Goal: Task Accomplishment & Management: Manage account settings

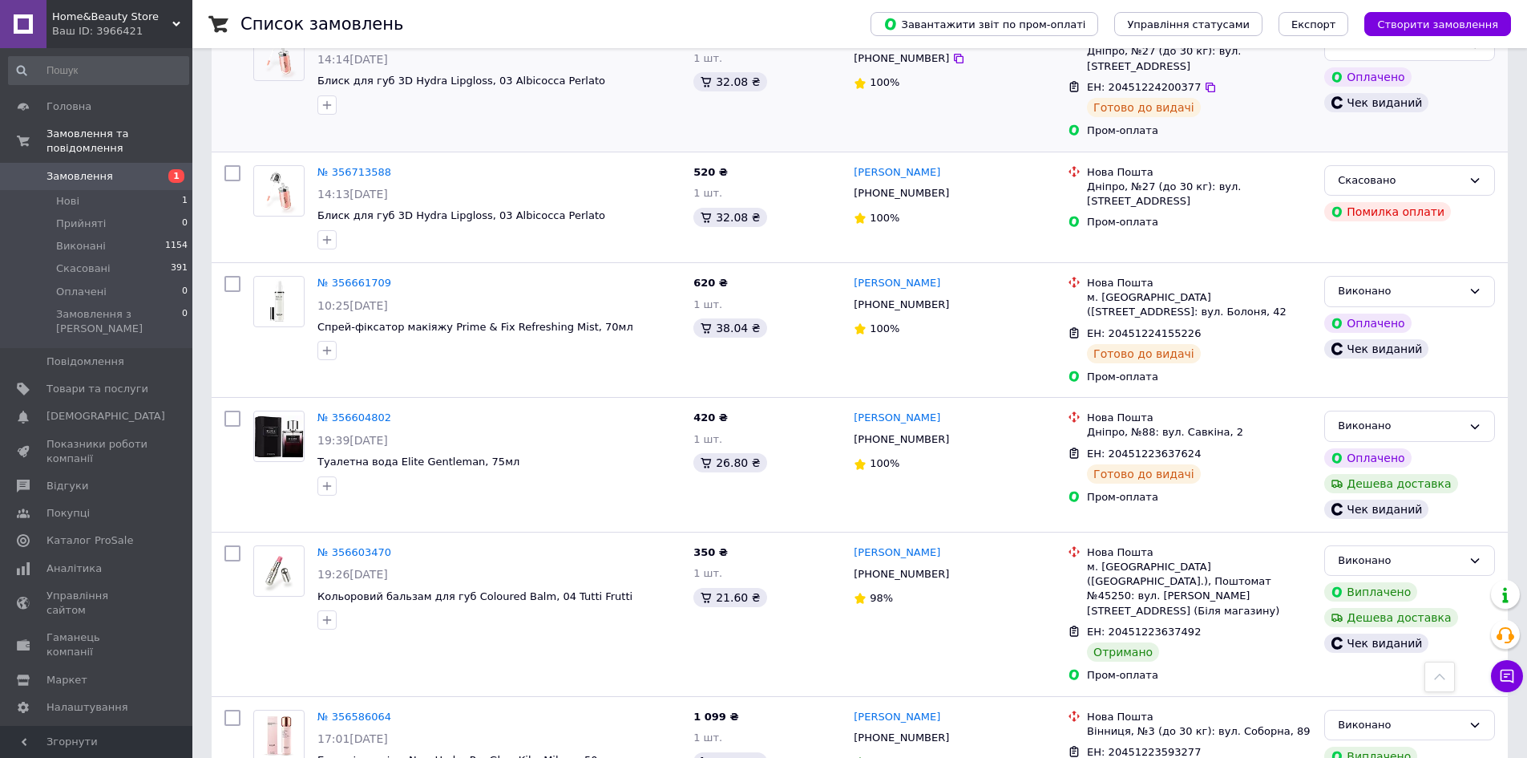
scroll to position [1122, 0]
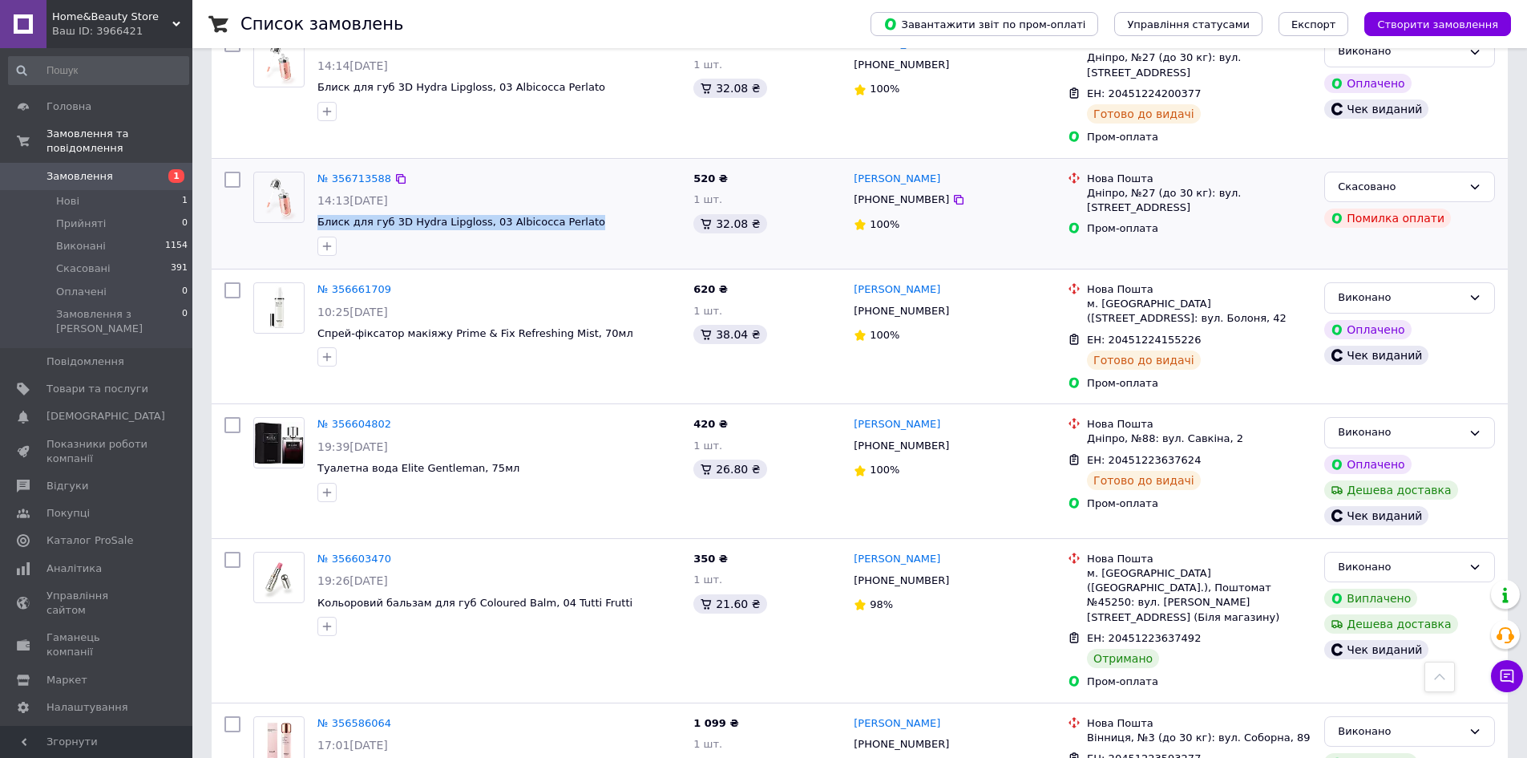
drag, startPoint x: 595, startPoint y: 156, endPoint x: 313, endPoint y: 155, distance: 281.4
click at [313, 165] on div "№ 356713588 14:13, 11.08.2025 Блиск для губ 3D Hydra Lipgloss, 03 Albicocca Per…" at bounding box center [499, 213] width 376 height 97
copy span "Блиск для губ 3D Hydra Lipgloss, 03 Albicocca Perlato"
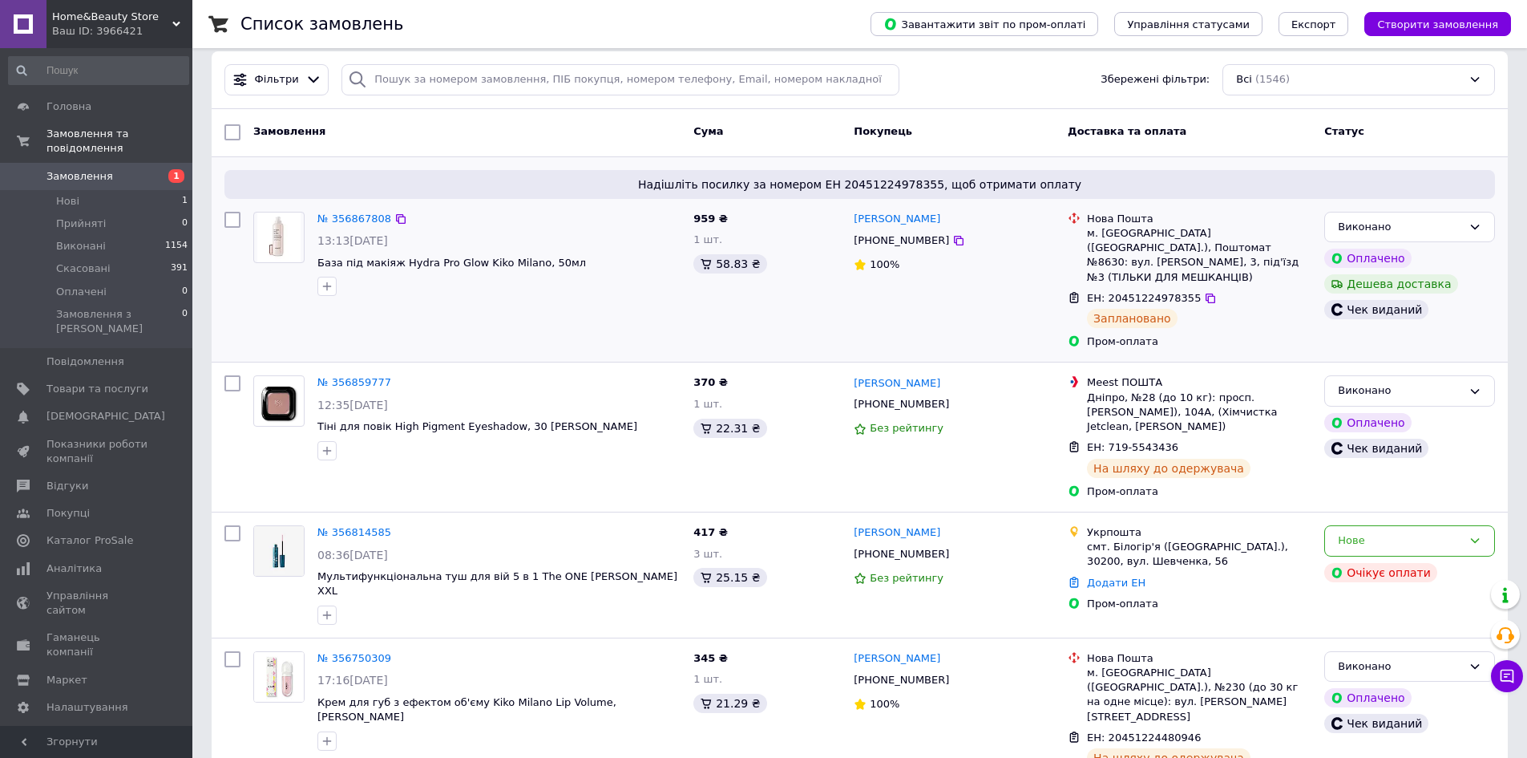
scroll to position [0, 0]
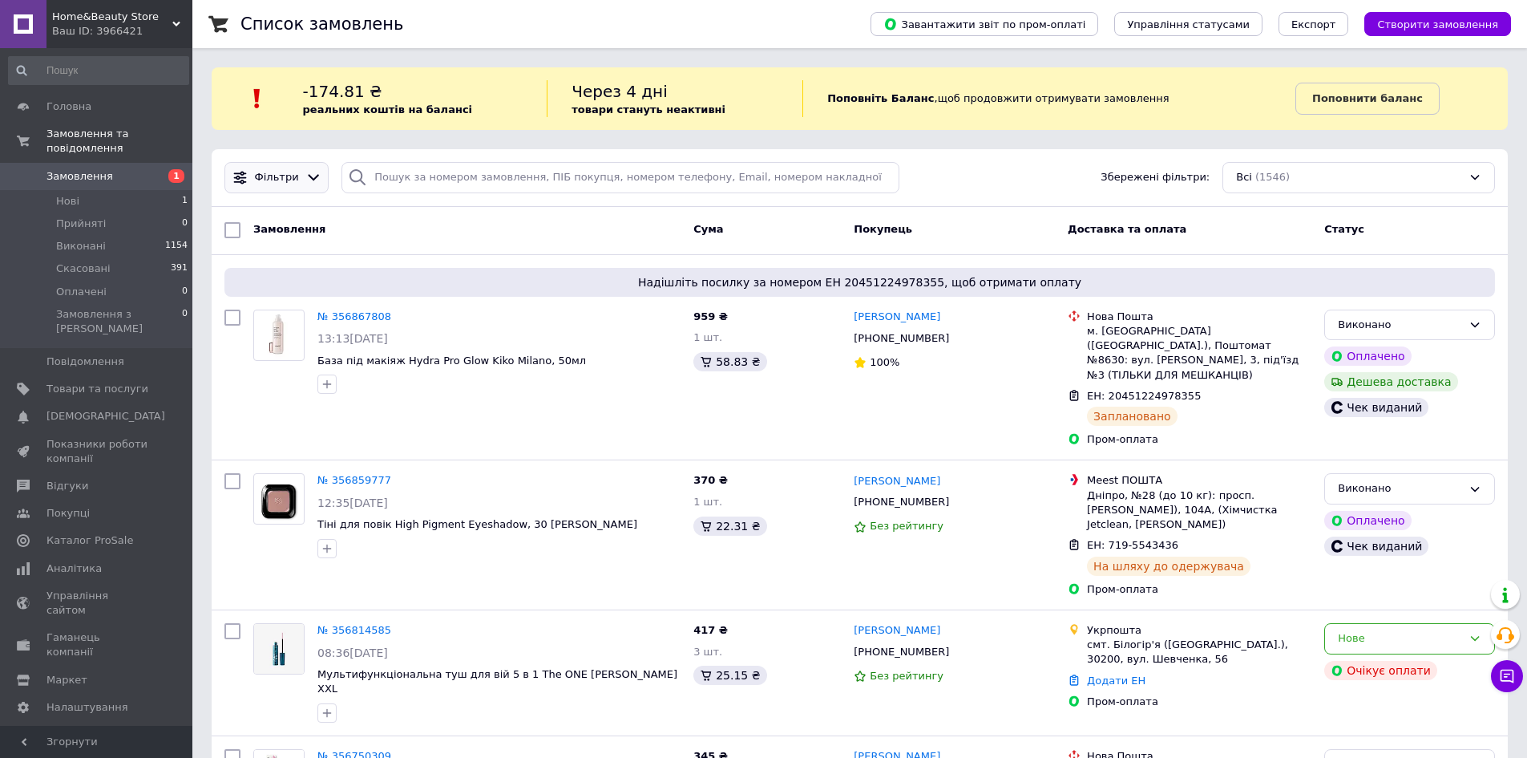
click at [279, 184] on span "Фільтри" at bounding box center [277, 177] width 44 height 15
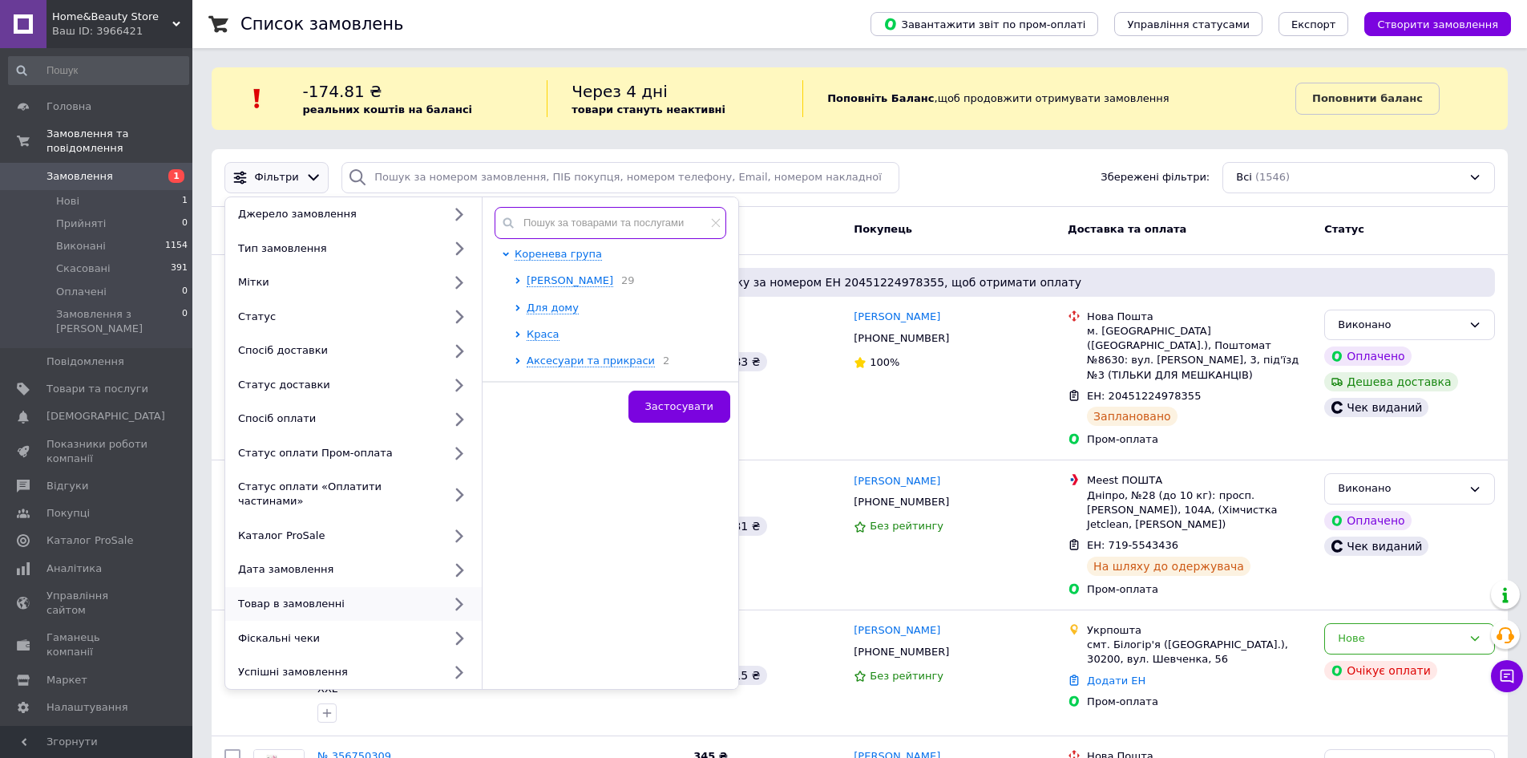
click at [556, 221] on input "text" at bounding box center [611, 223] width 232 height 32
paste input "Блиск для губ 3D Hydra Lipgloss, 03 Albicocca Perlato"
type input "Блиск для губ 3D Hydra Lipgloss, 03 Albicocca Perlato"
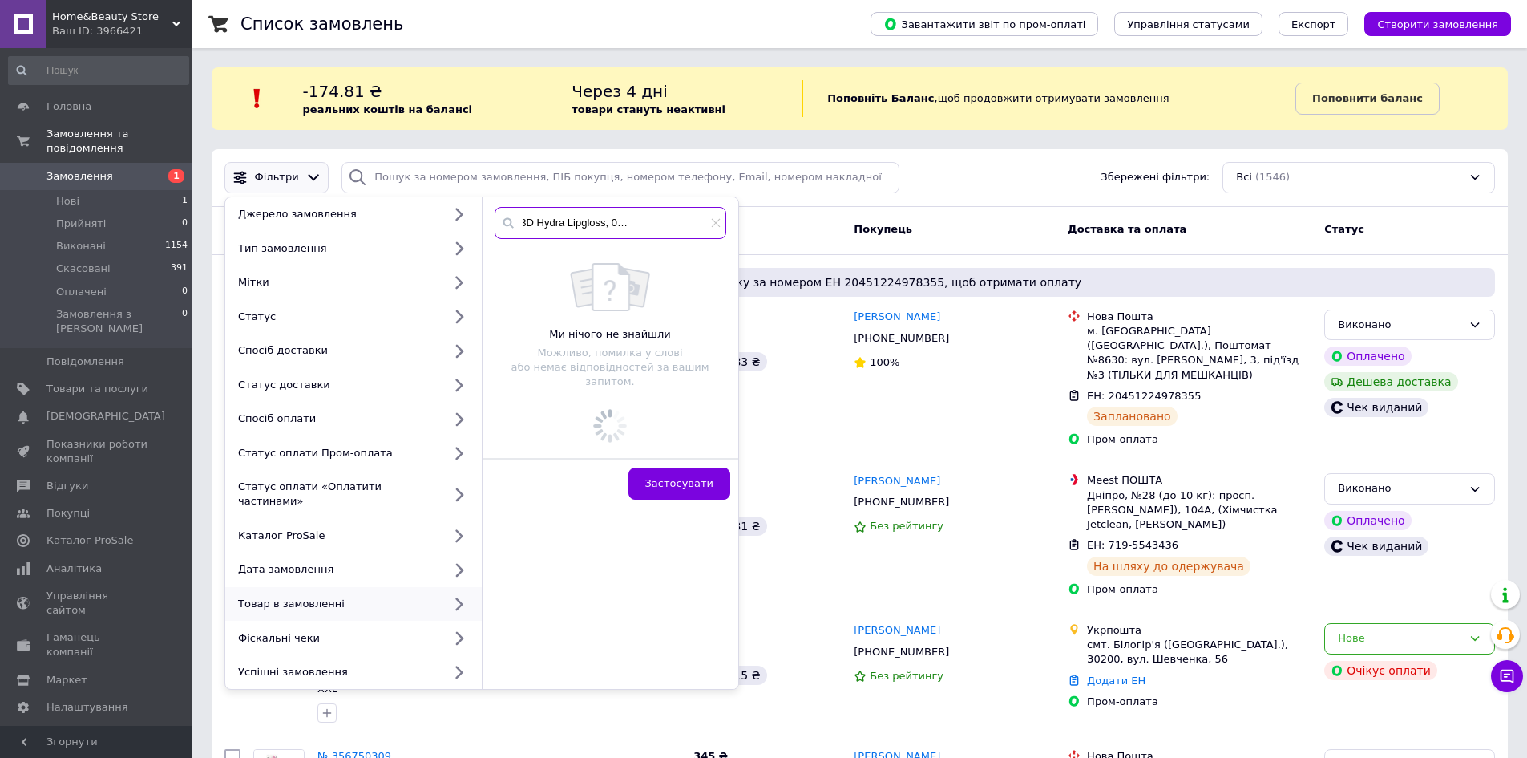
scroll to position [0, 74]
drag, startPoint x: 620, startPoint y: 220, endPoint x: 758, endPoint y: 221, distance: 137.9
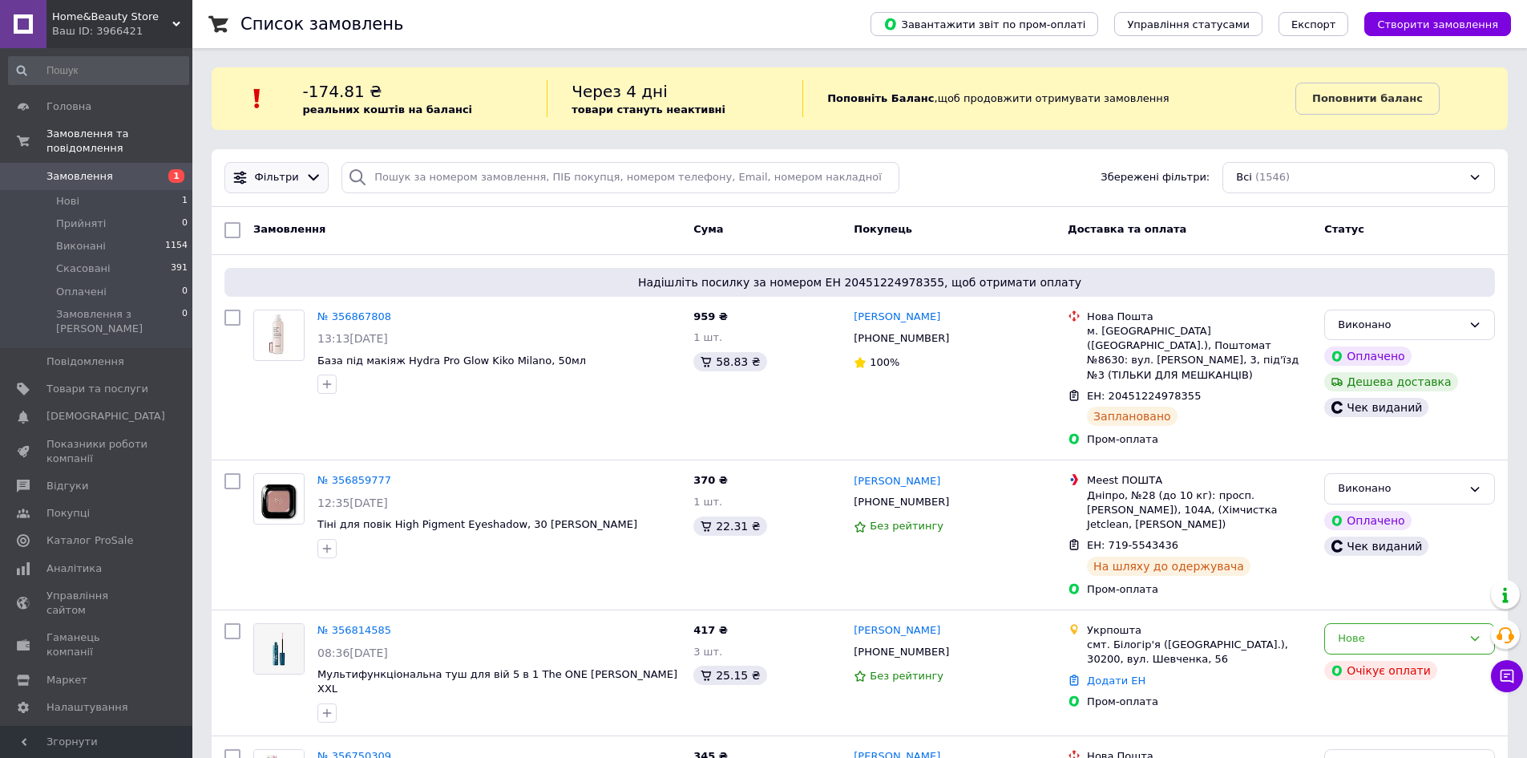
click at [283, 174] on span "Фільтри" at bounding box center [277, 177] width 44 height 15
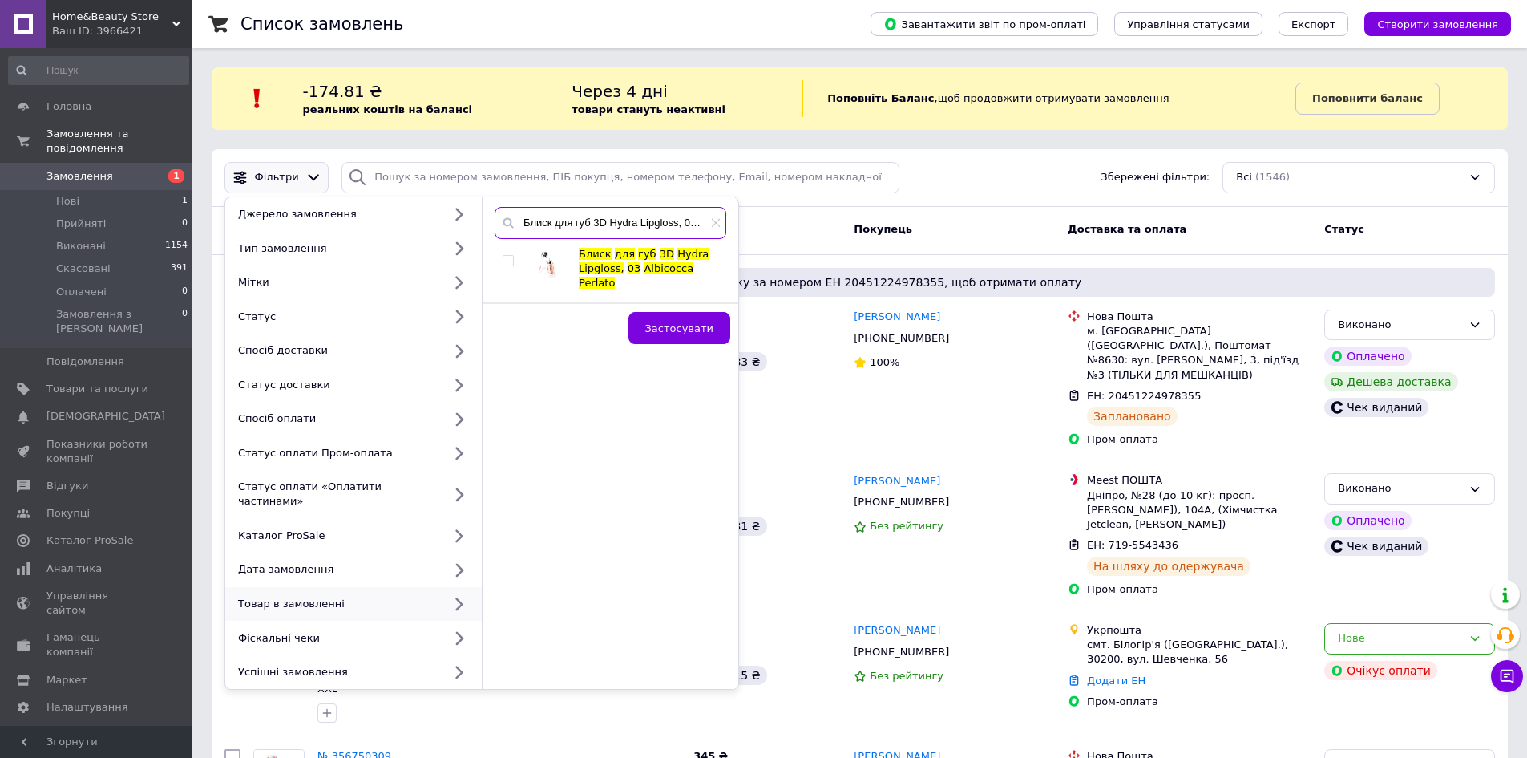
click at [649, 220] on input "Блиск для губ 3D Hydra Lipgloss, 03 Albicocca Perlato" at bounding box center [611, 223] width 232 height 32
type input "Блиск для губ 3D Hydra Lipgloss, 05"
click at [511, 264] on input "checkbox" at bounding box center [508, 261] width 10 height 10
checkbox input "true"
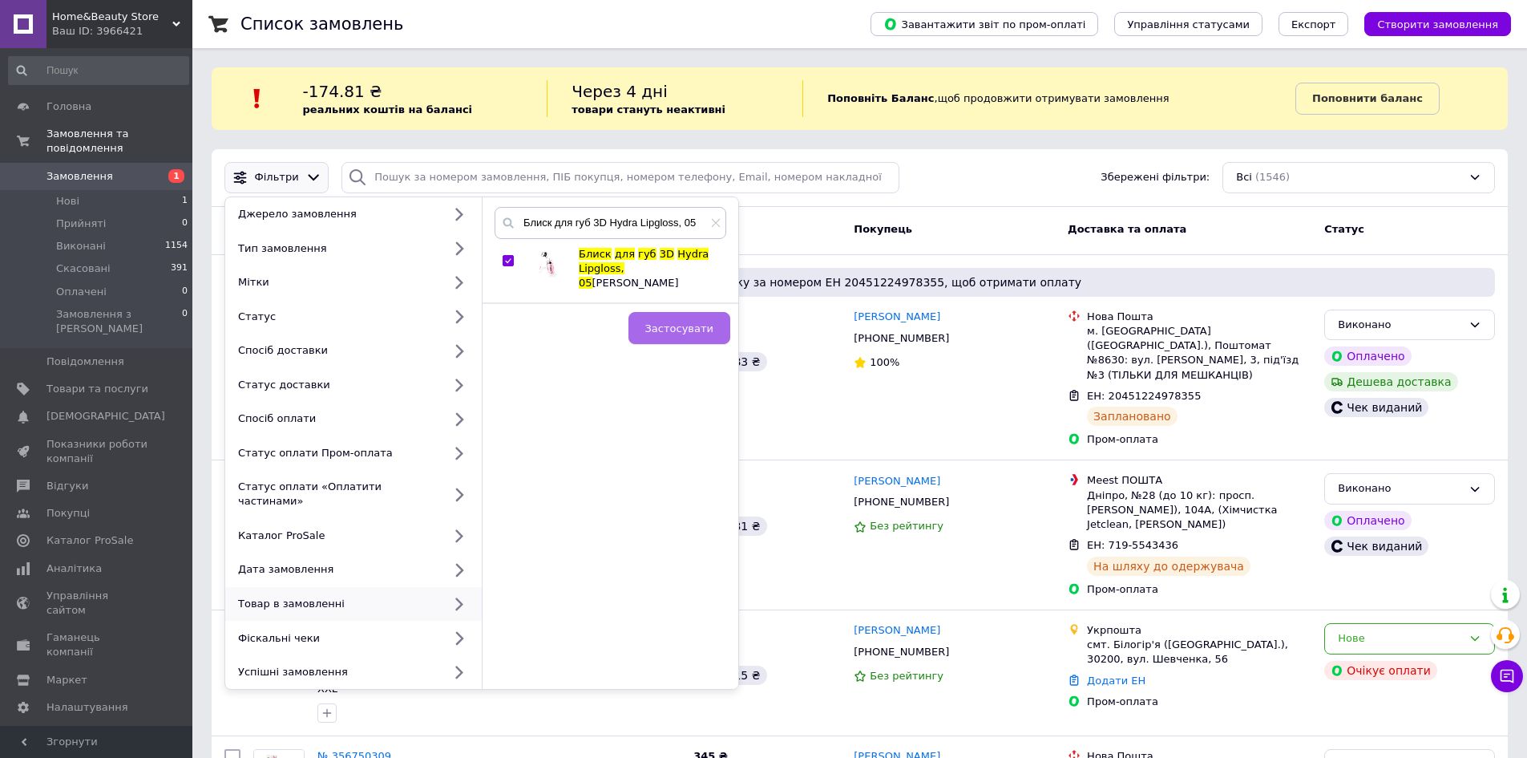
click at [676, 322] on span "Застосувати" at bounding box center [679, 328] width 68 height 12
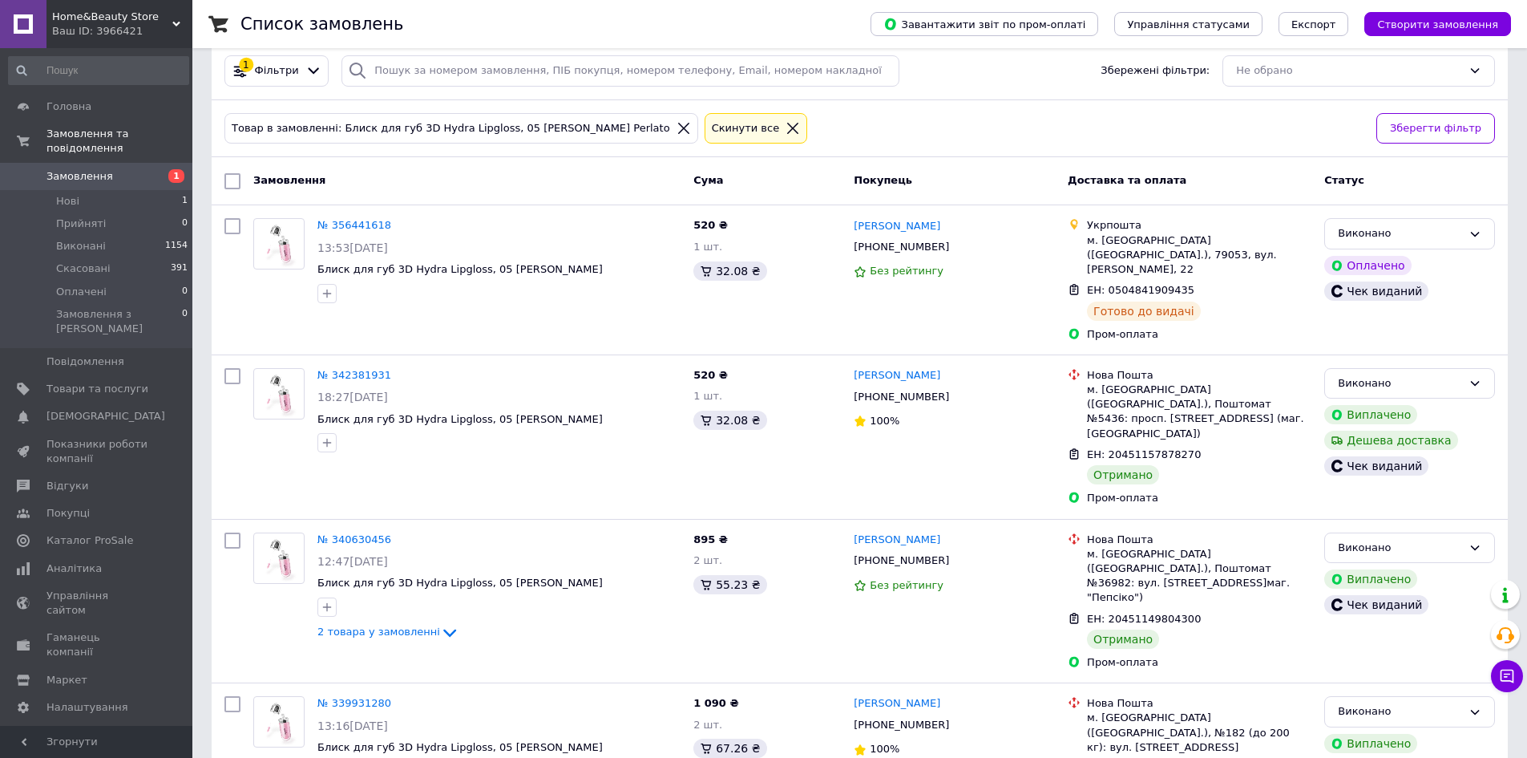
scroll to position [82, 0]
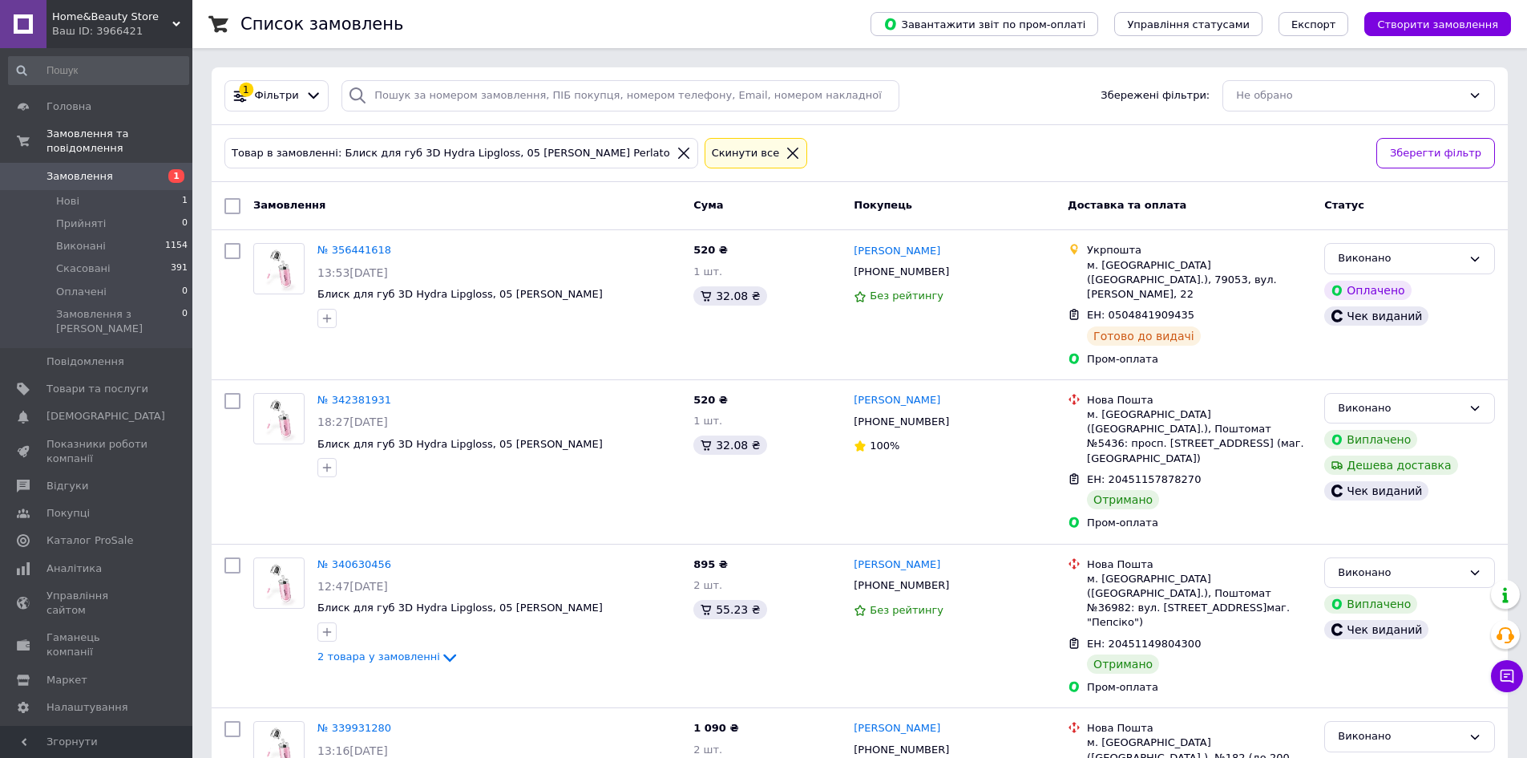
click at [108, 169] on span "Замовлення" at bounding box center [97, 176] width 102 height 14
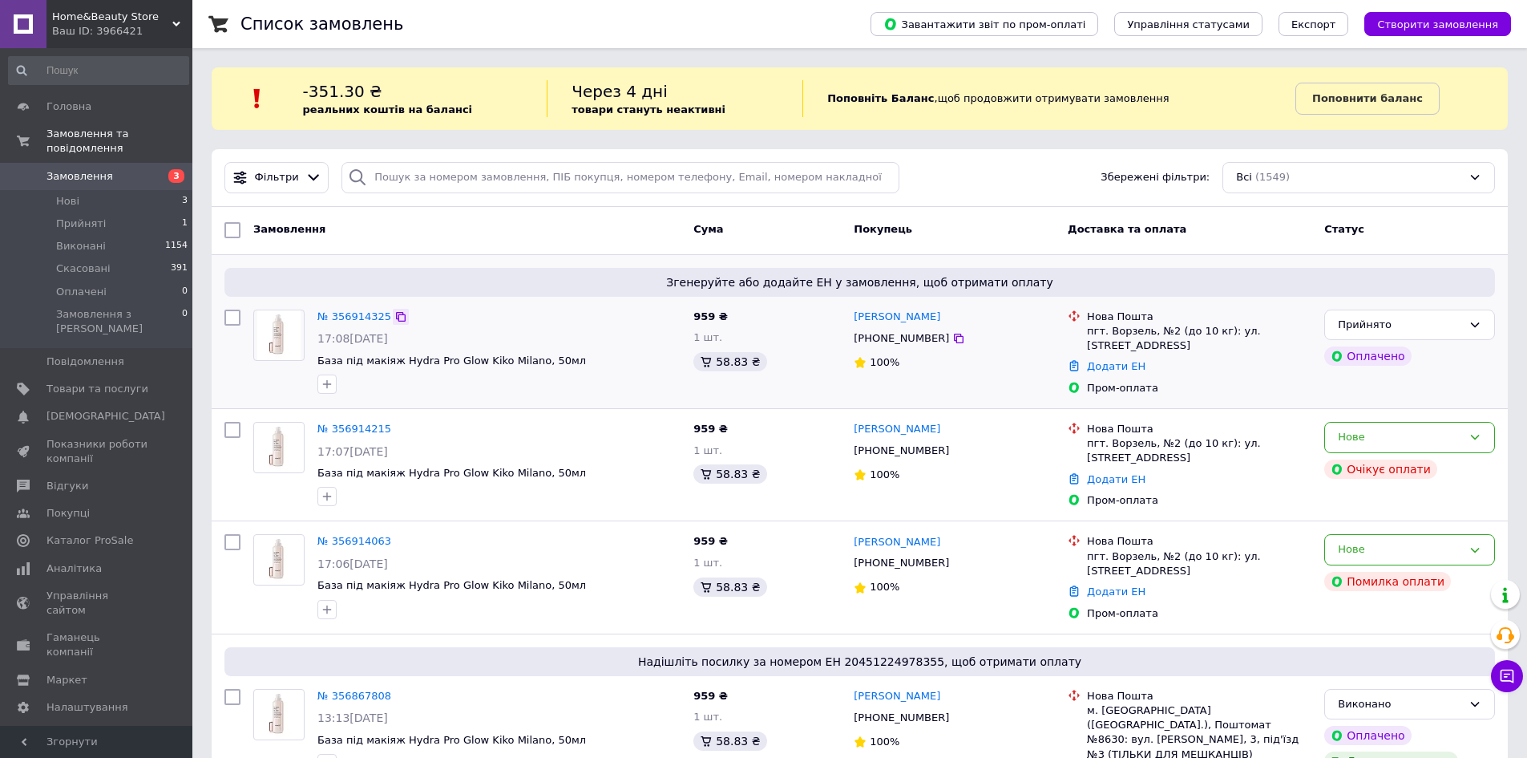
click at [394, 313] on icon at bounding box center [400, 316] width 13 height 13
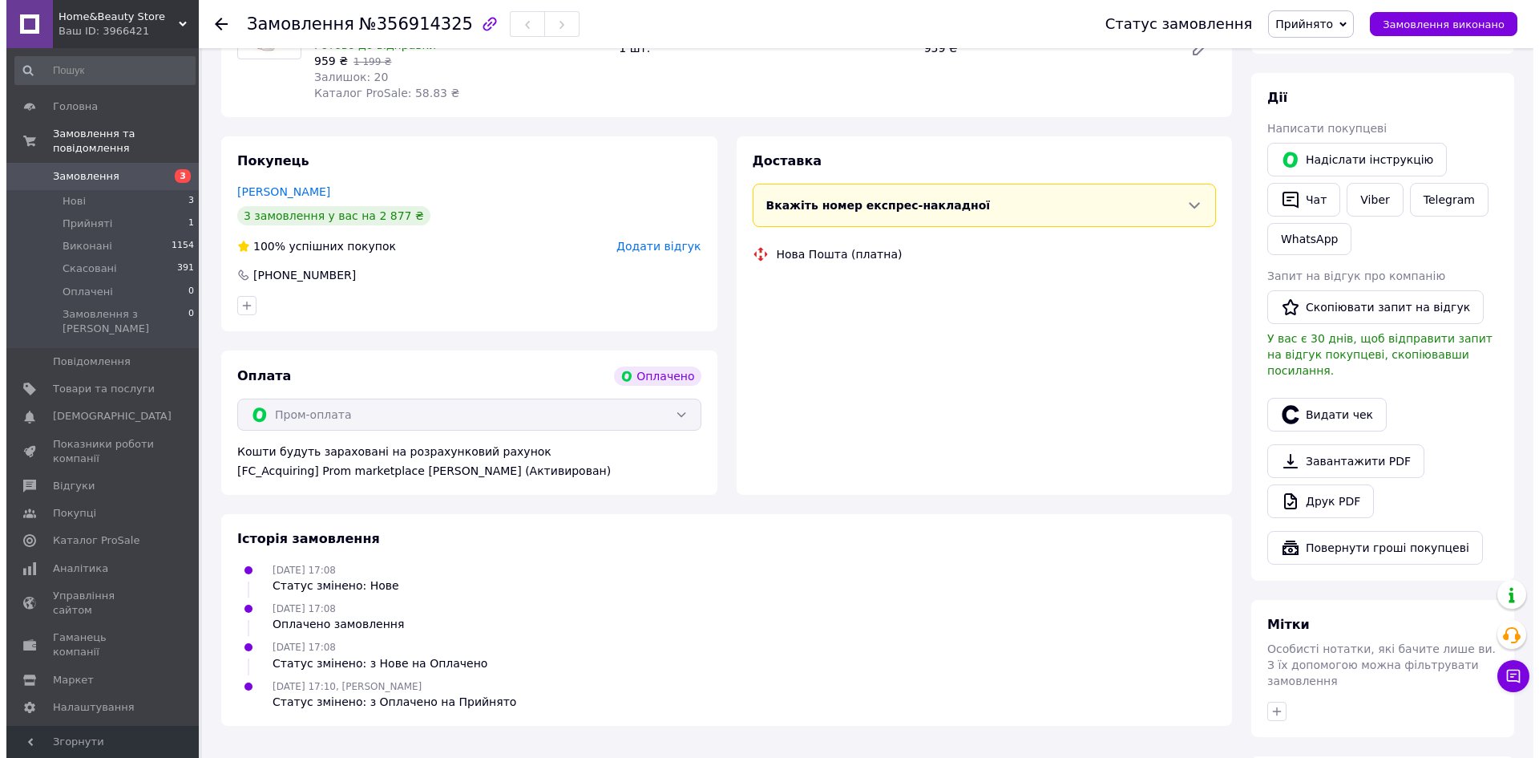
scroll to position [240, 0]
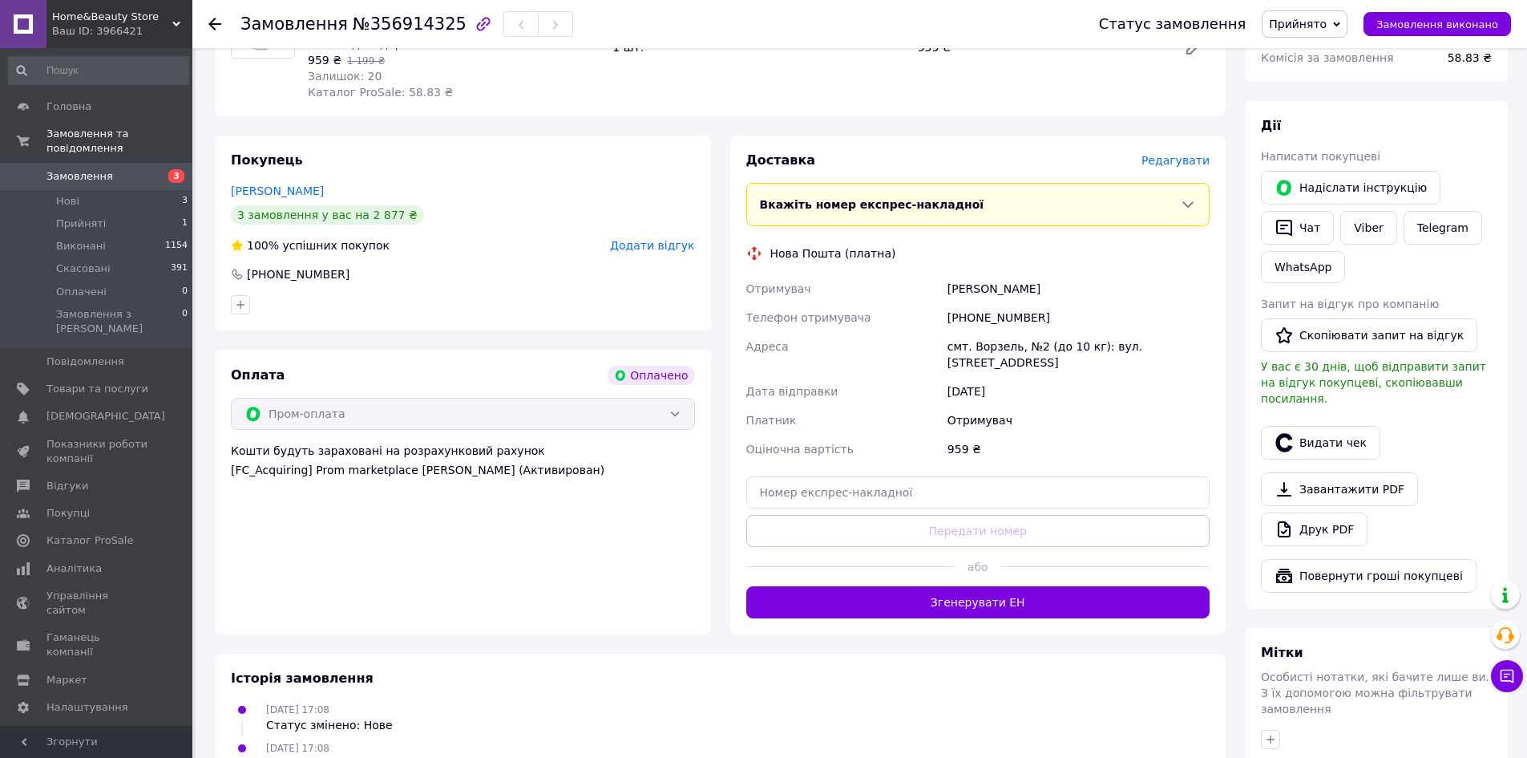
click at [1172, 163] on span "Редагувати" at bounding box center [1176, 160] width 68 height 13
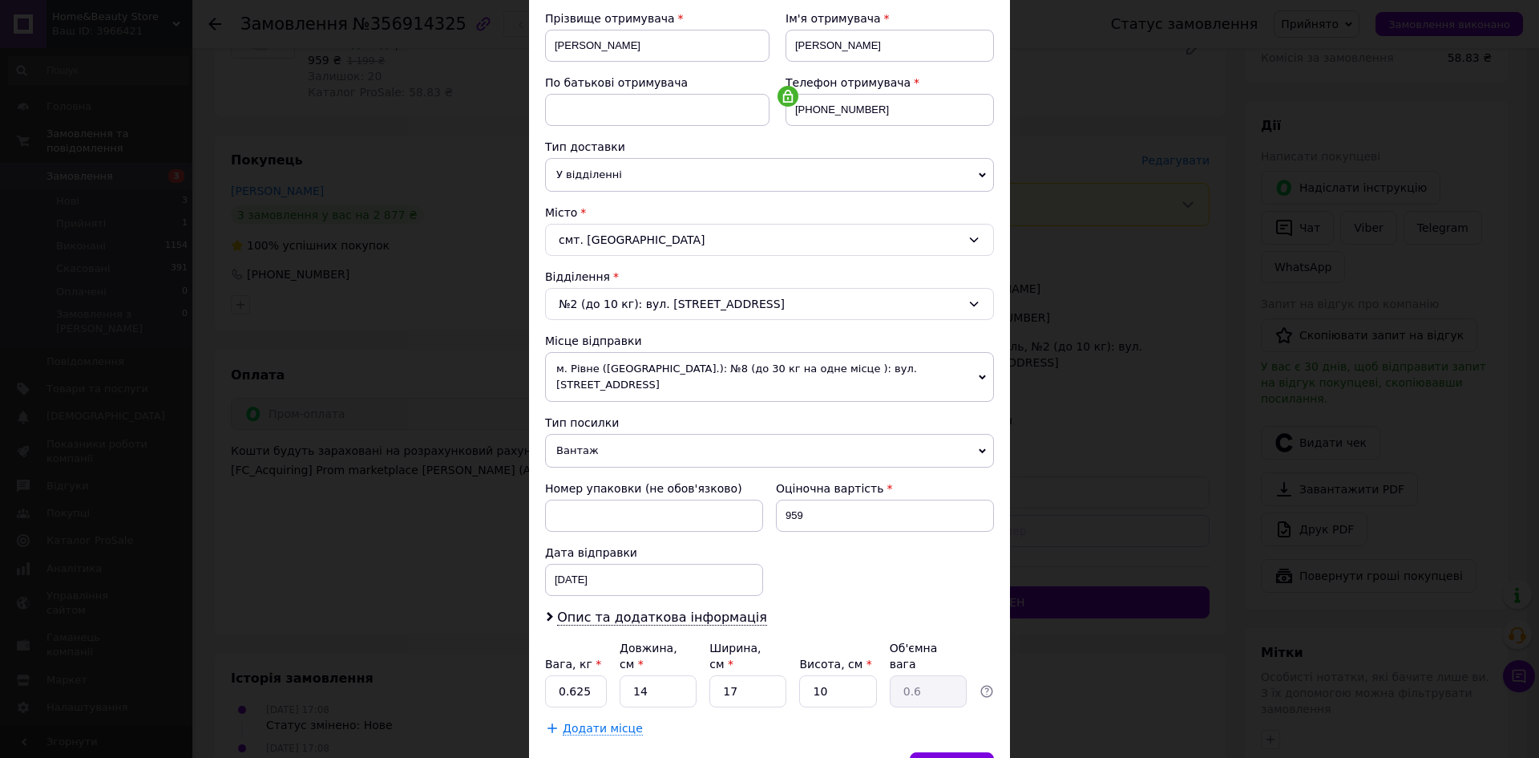
click at [675, 381] on span "м. Рівне (Рівненська обл.): №8 (до 30 кг на одне місце ): вул. Київська, 19" at bounding box center [769, 377] width 449 height 50
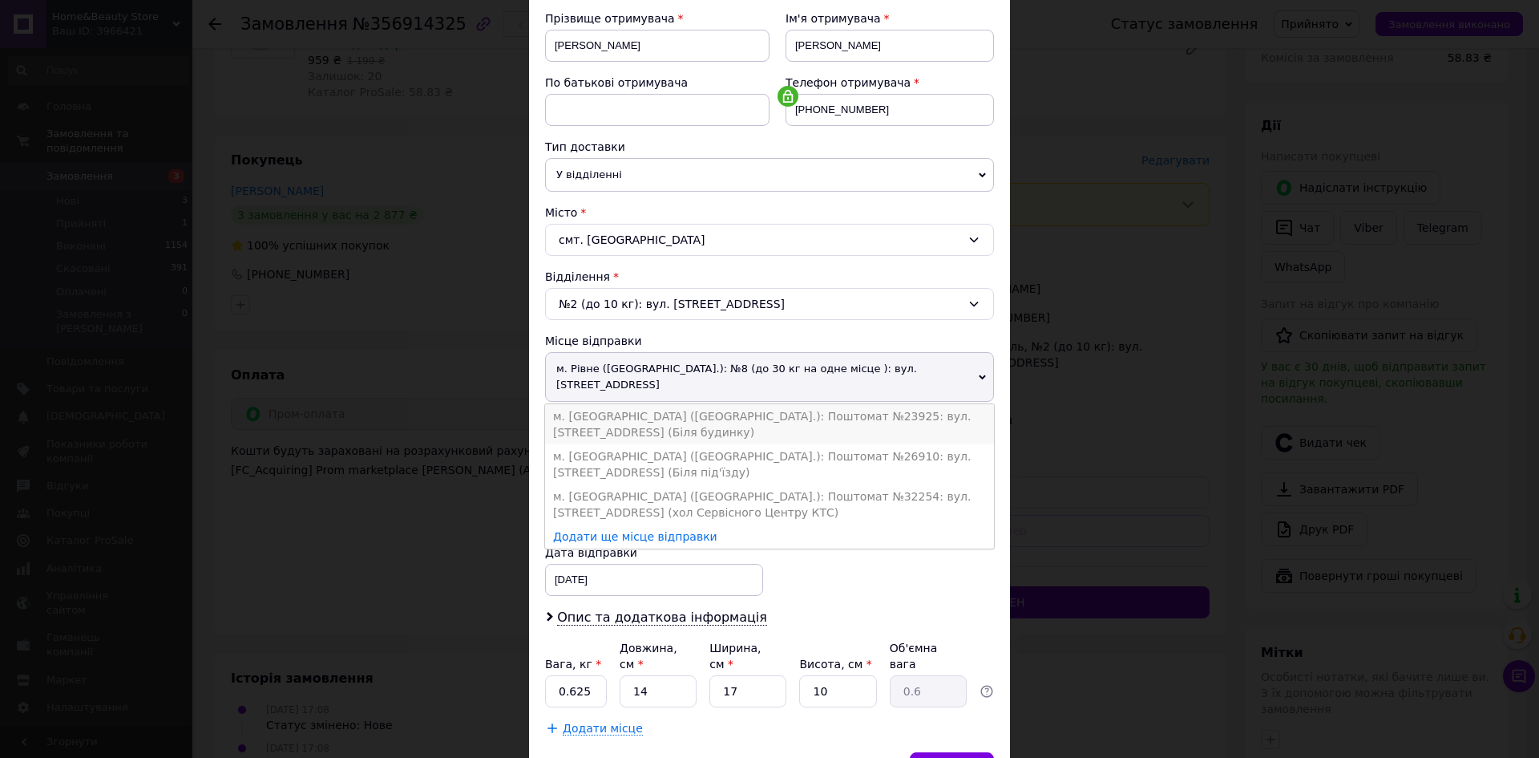
click at [781, 404] on li "м. Рівне (Рівненська обл.): Поштомат №23925: вул. Буковинська, 5-А (Біля будинк…" at bounding box center [769, 424] width 449 height 40
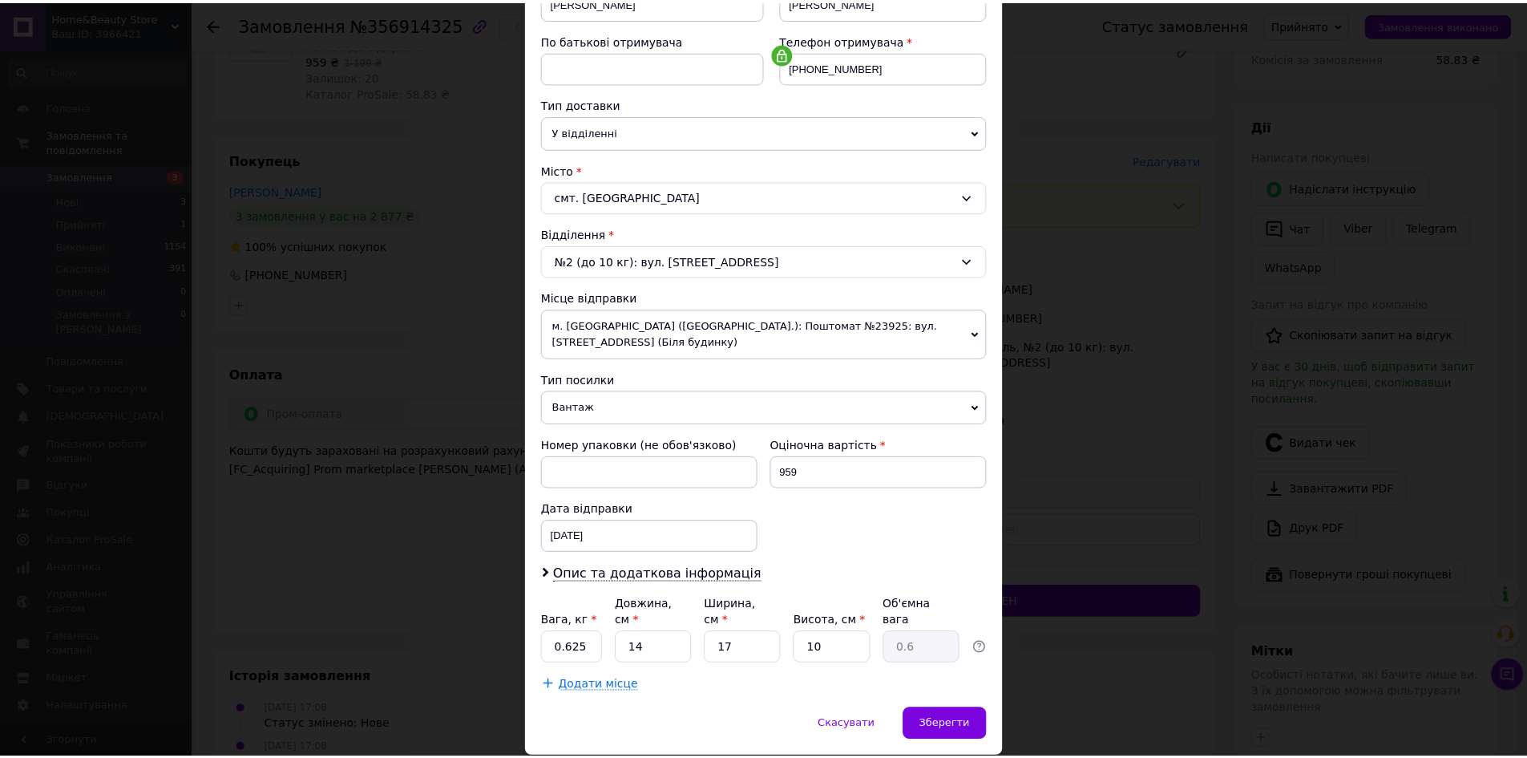
scroll to position [307, 0]
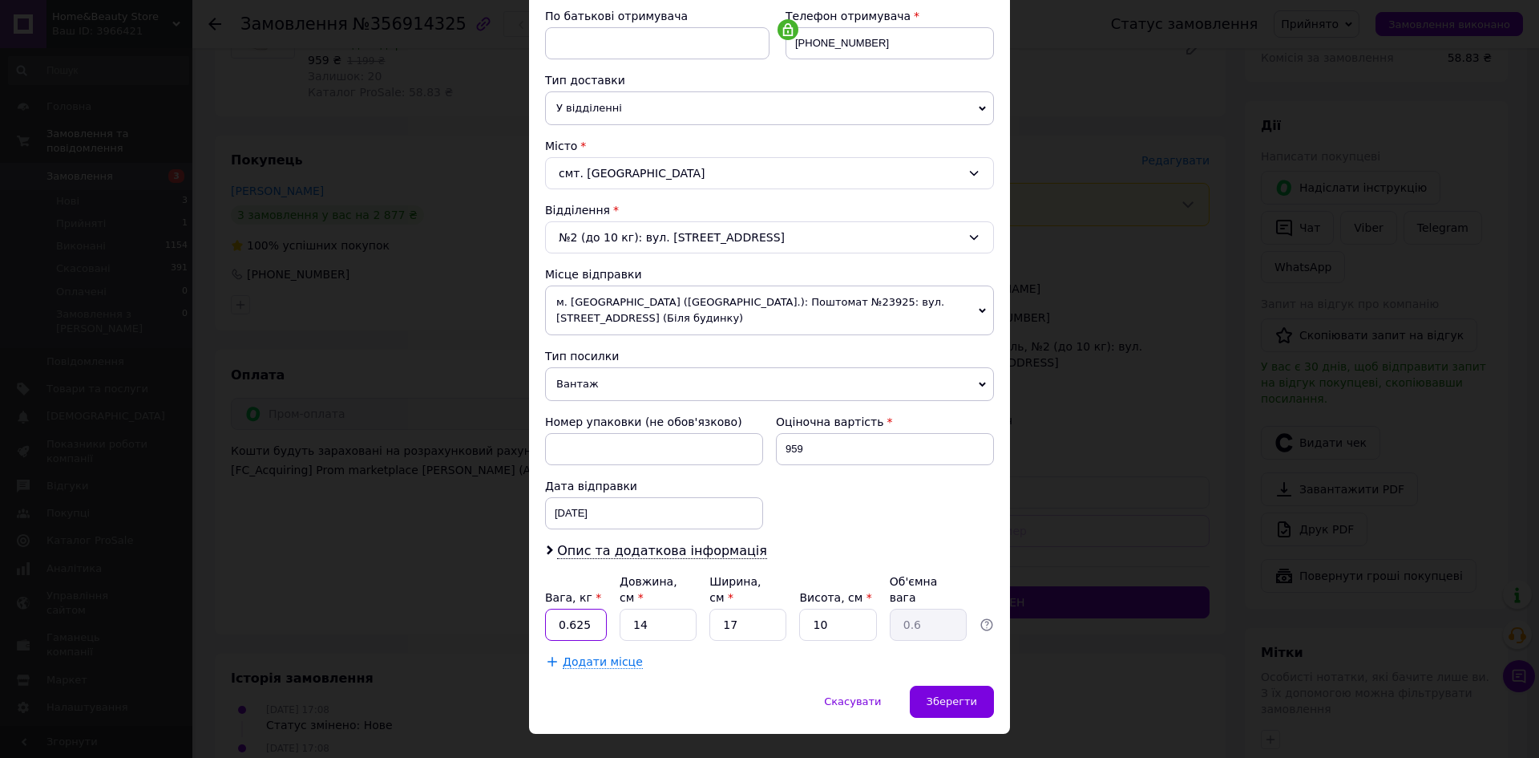
click at [567, 608] on input "0.625" at bounding box center [576, 624] width 62 height 32
type input "0.25"
type input "2"
type input "0.1"
type input "21"
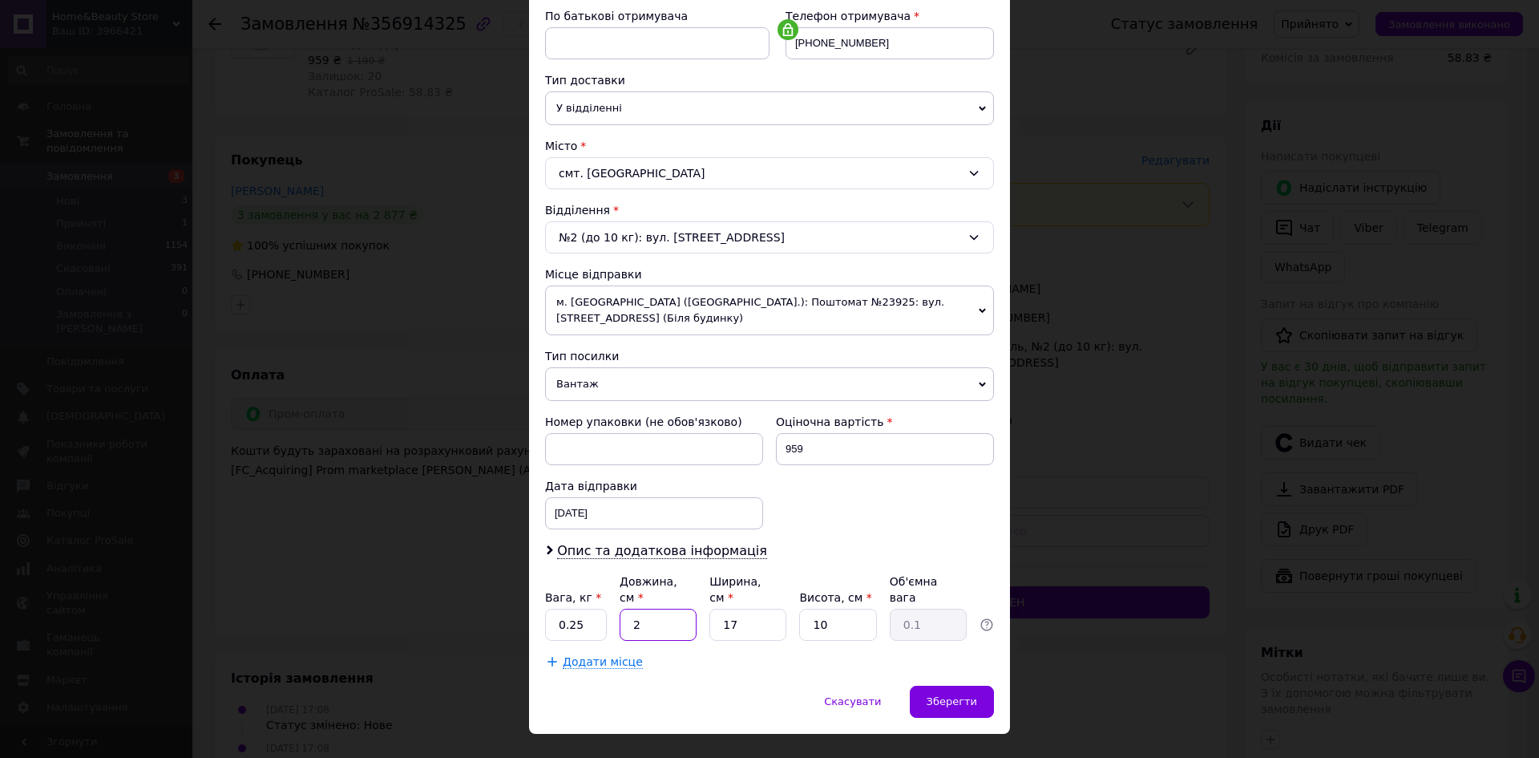
type input "0.89"
type input "21"
type input "9"
type input "0.47"
type input "9"
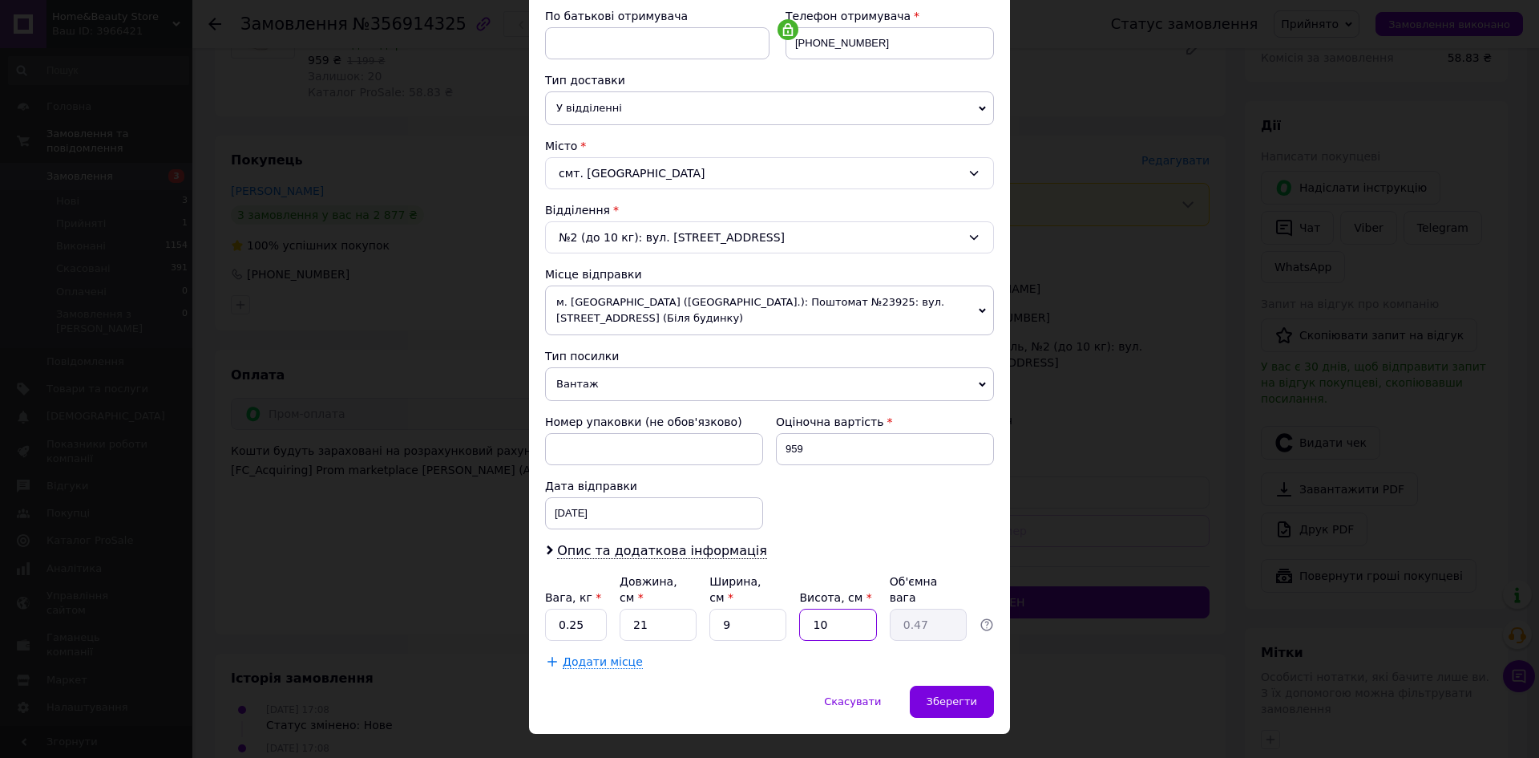
type input "8"
type input "0.38"
click at [846, 608] on input "8" at bounding box center [837, 624] width 77 height 32
type input "9"
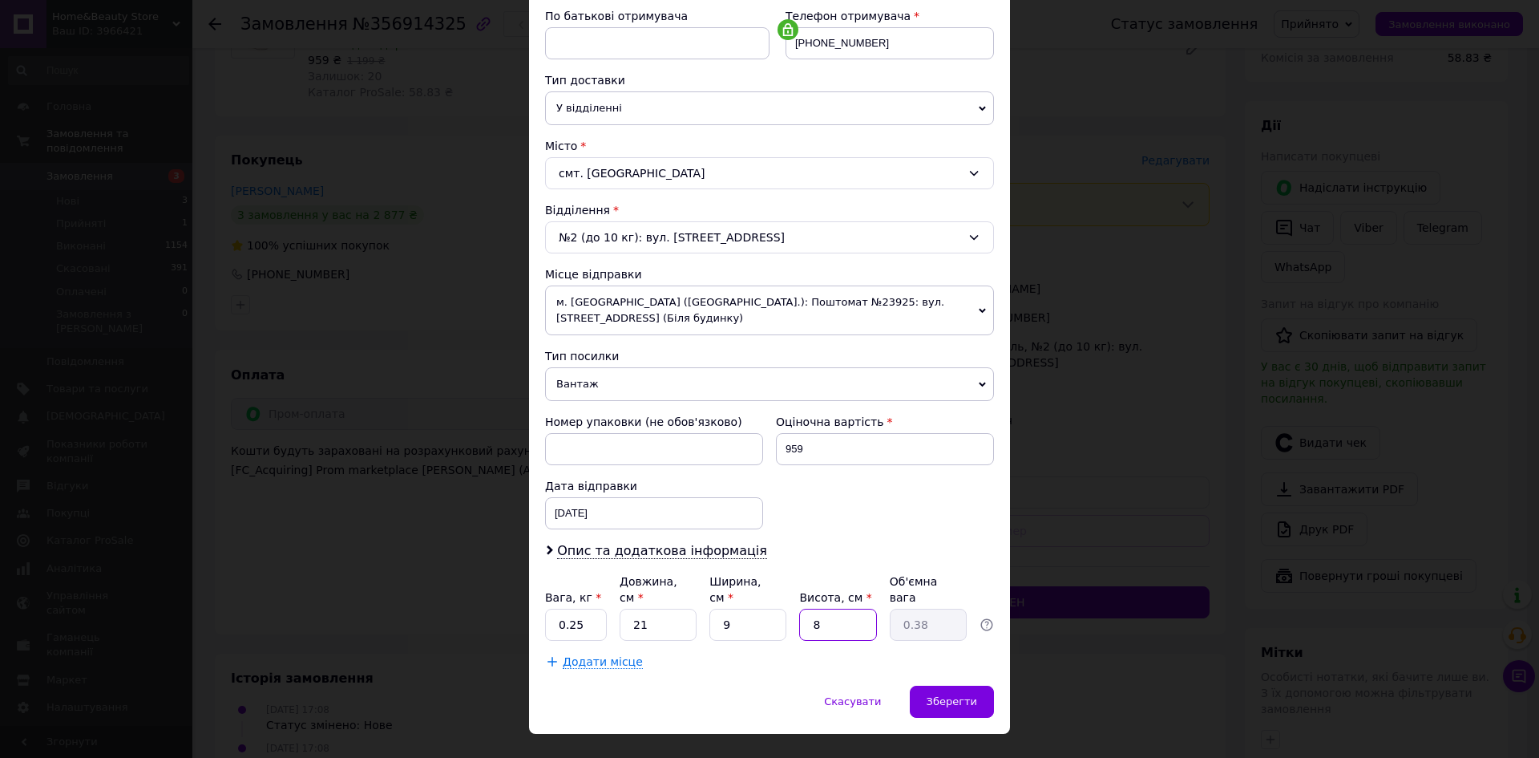
type input "0.43"
type input "9"
click at [956, 695] on span "Зберегти" at bounding box center [952, 701] width 51 height 12
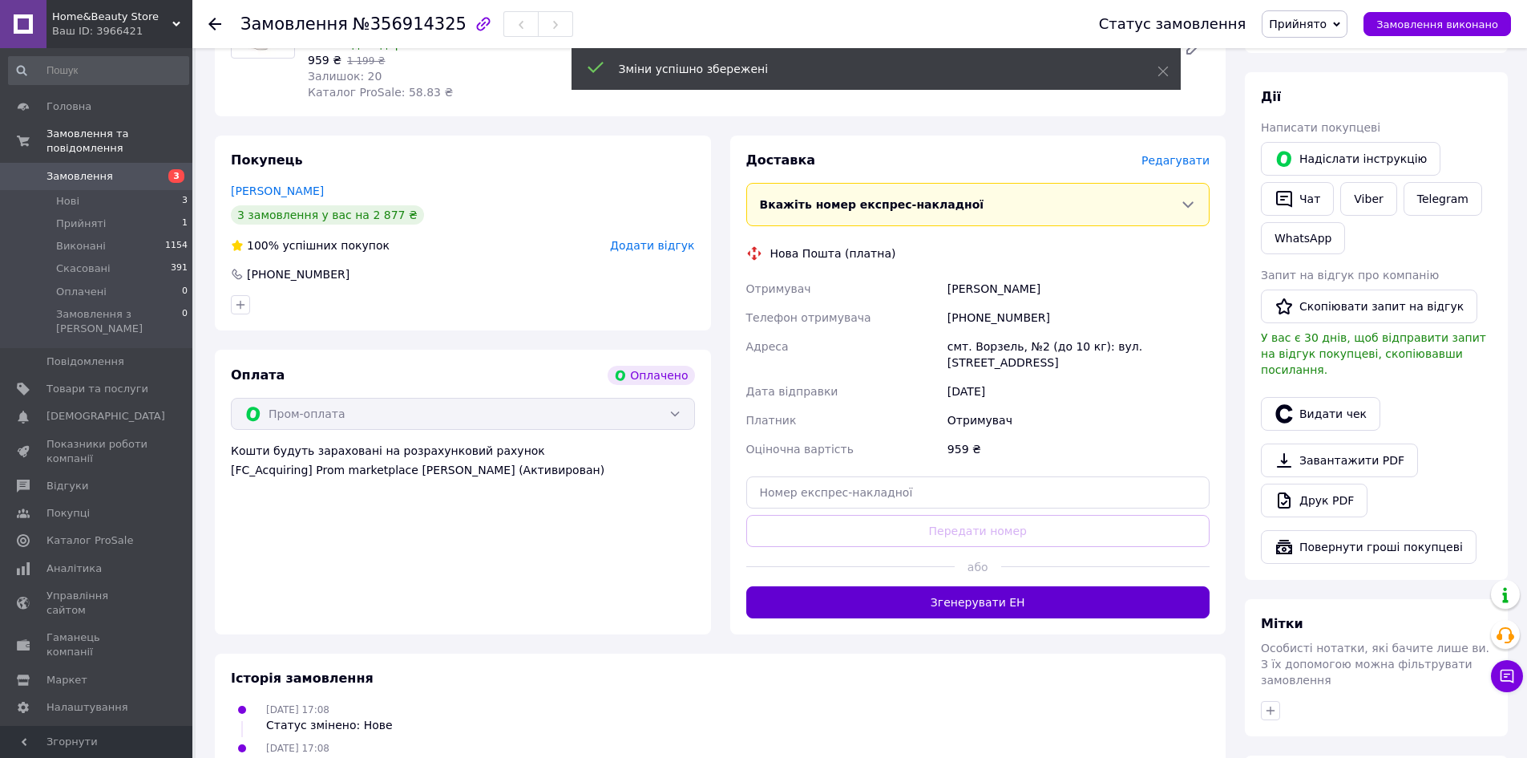
click at [960, 590] on button "Згенерувати ЕН" at bounding box center [978, 602] width 464 height 32
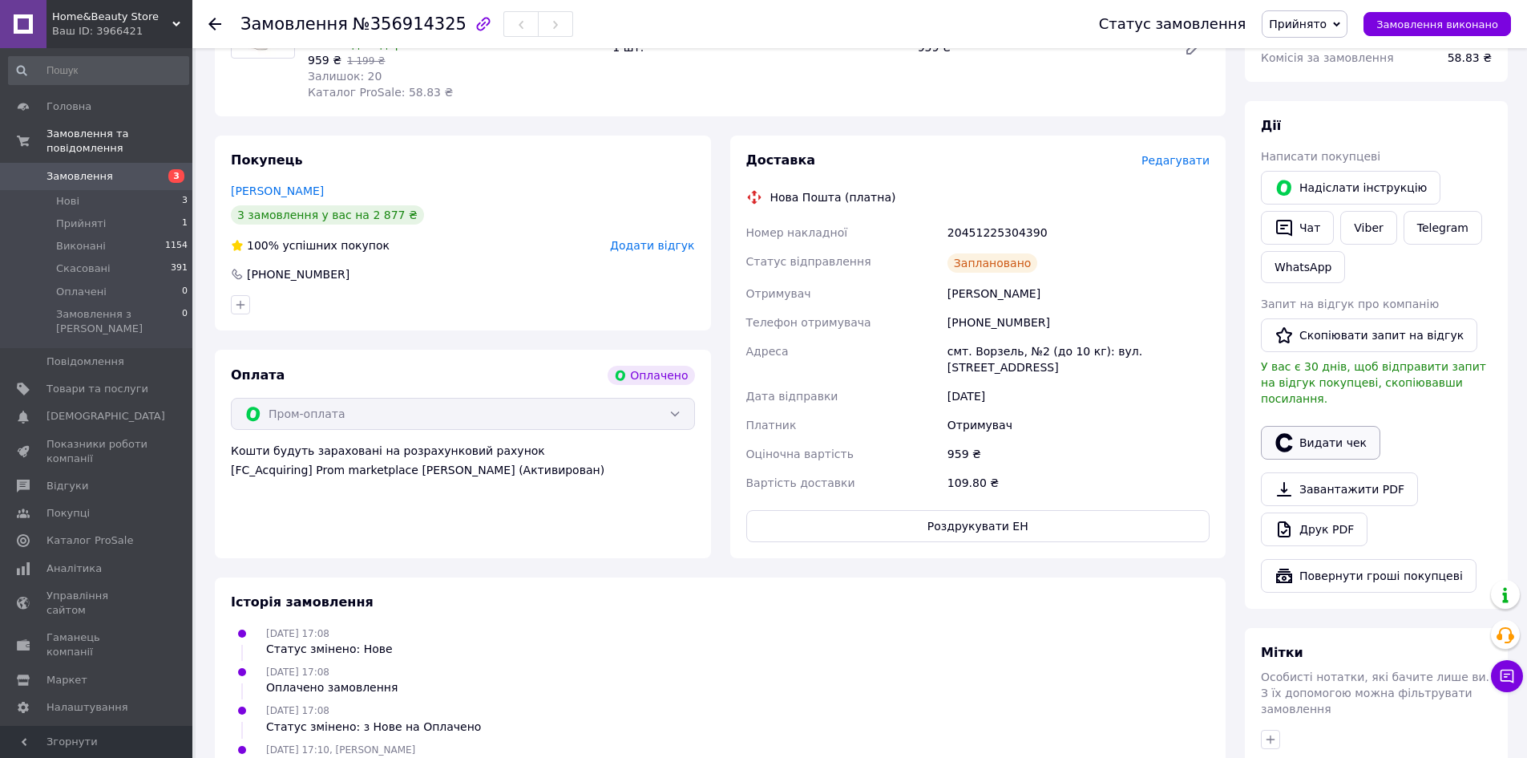
click at [1315, 426] on button "Видати чек" at bounding box center [1320, 443] width 119 height 34
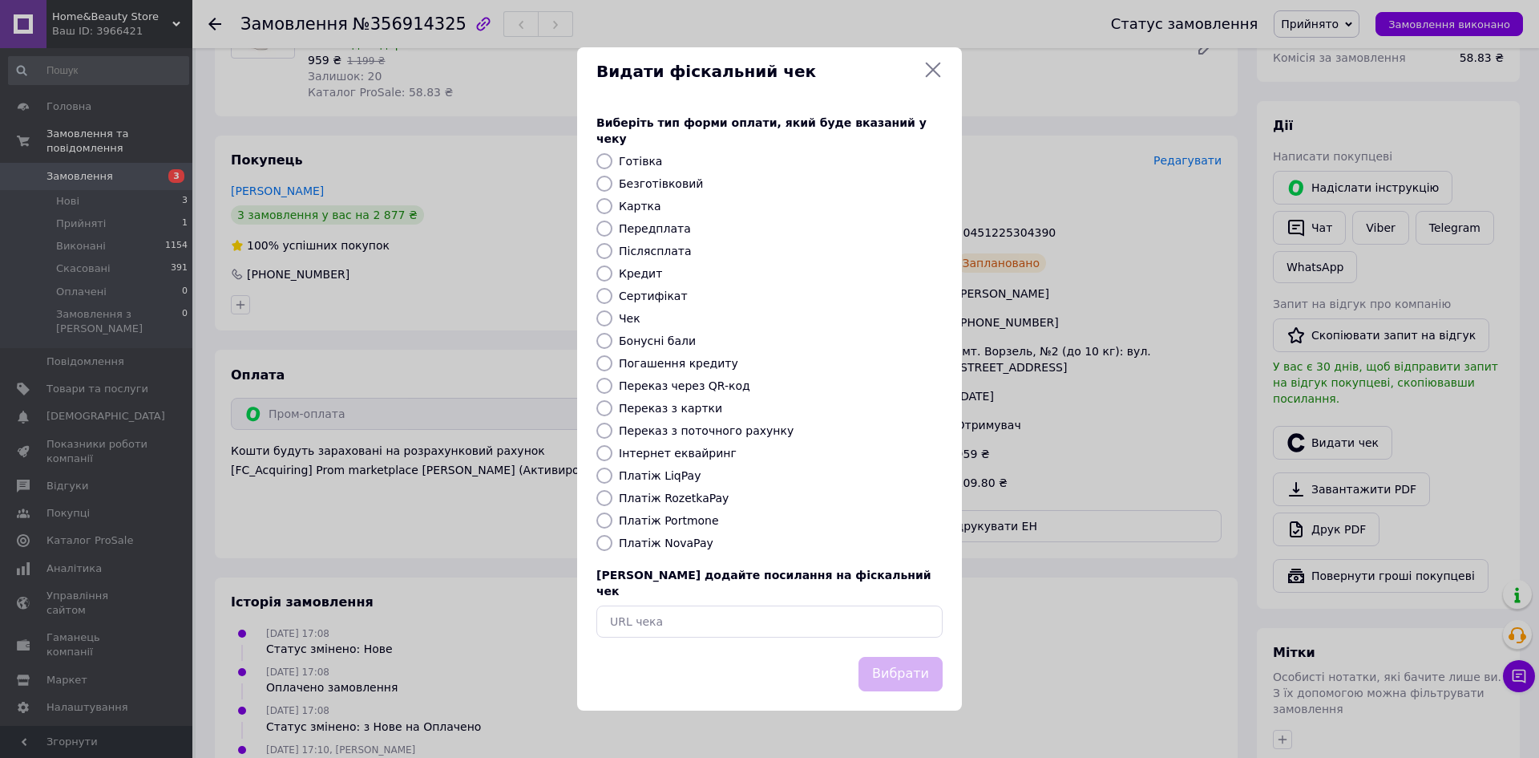
click at [664, 499] on label "Платіж RozetkaPay" at bounding box center [674, 497] width 110 height 13
click at [612, 499] on input "Платіж RozetkaPay" at bounding box center [604, 498] width 16 height 16
radio input "true"
click at [896, 657] on button "Вибрати" at bounding box center [901, 674] width 84 height 34
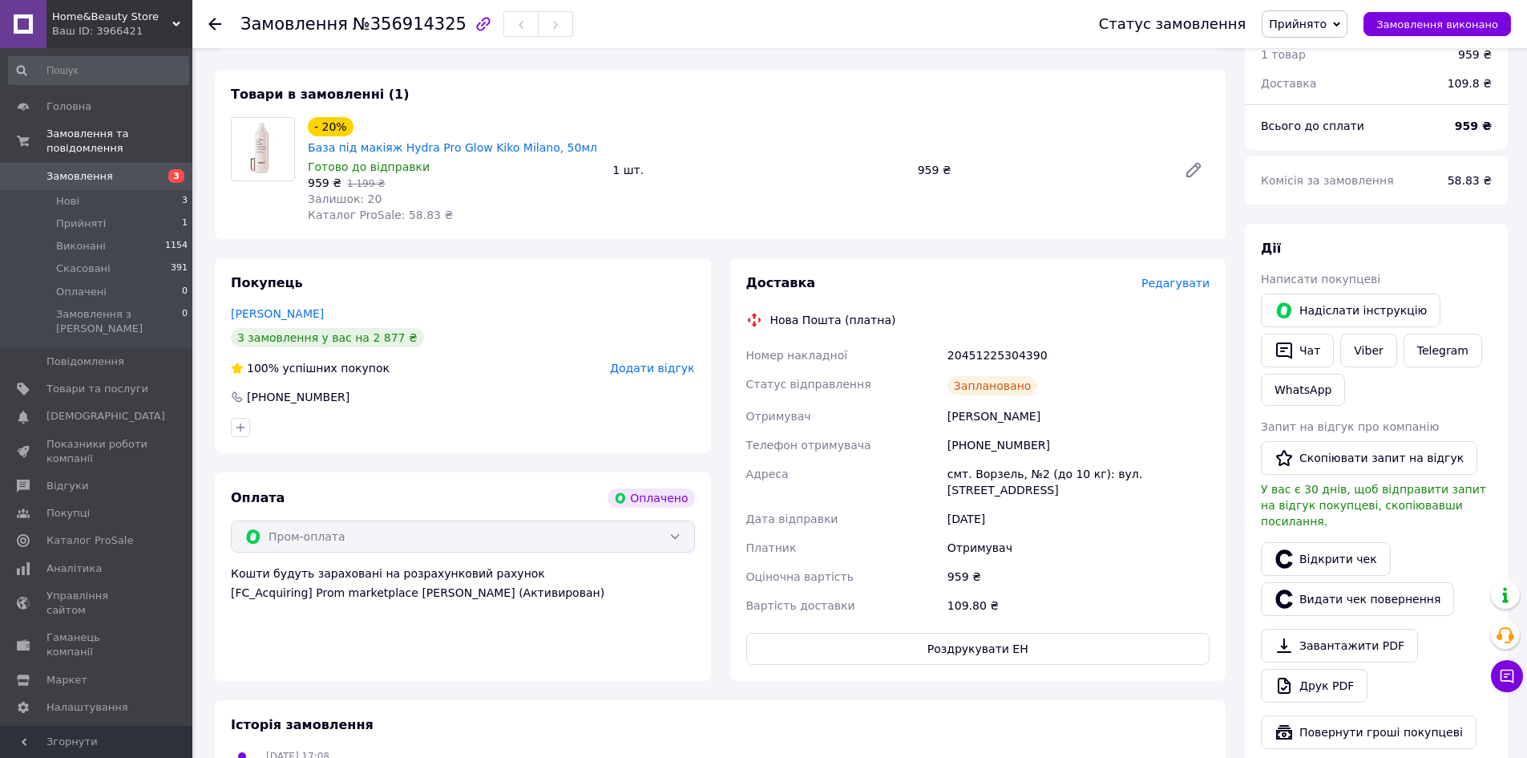
scroll to position [0, 0]
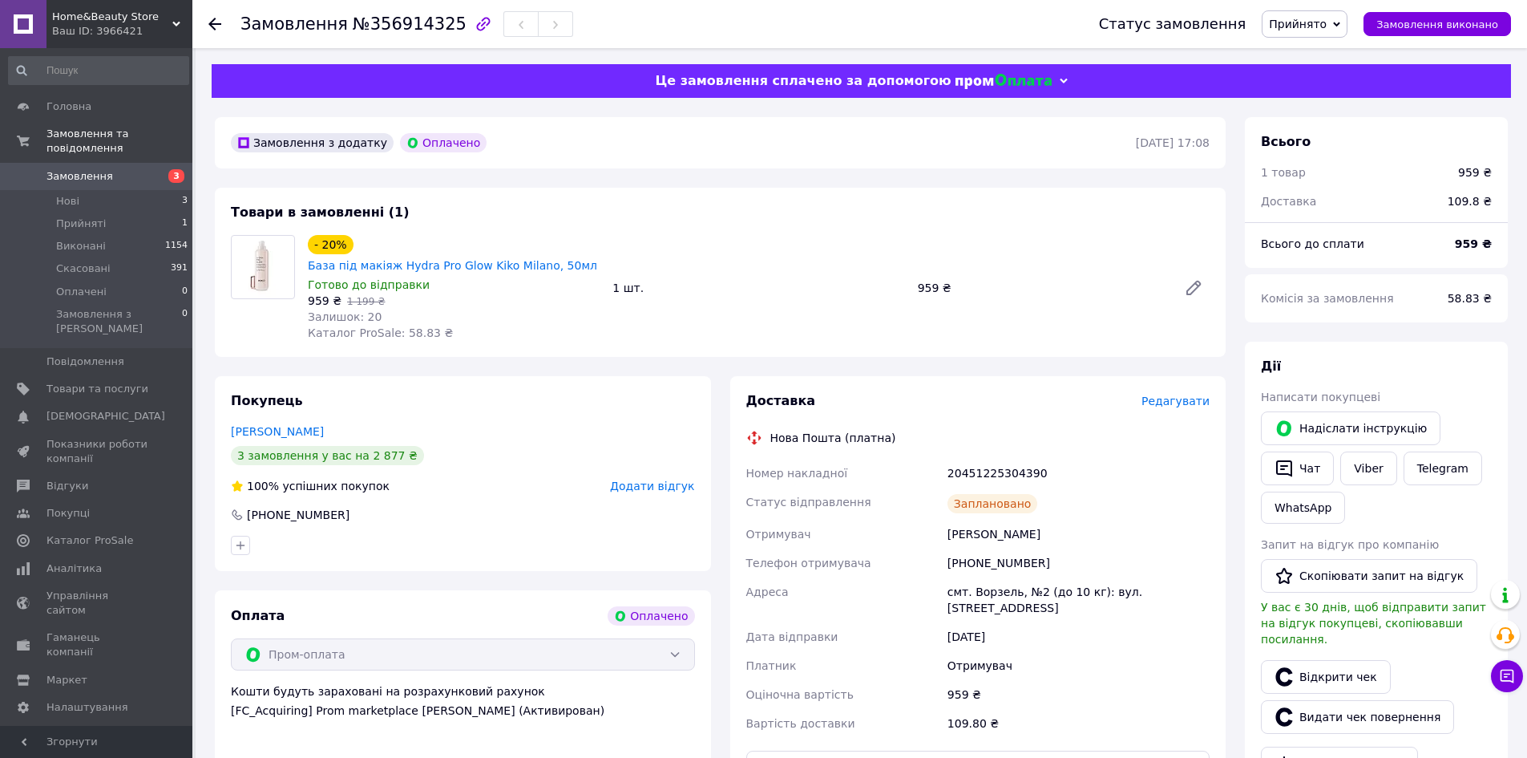
click at [127, 169] on span "Замовлення" at bounding box center [97, 176] width 102 height 14
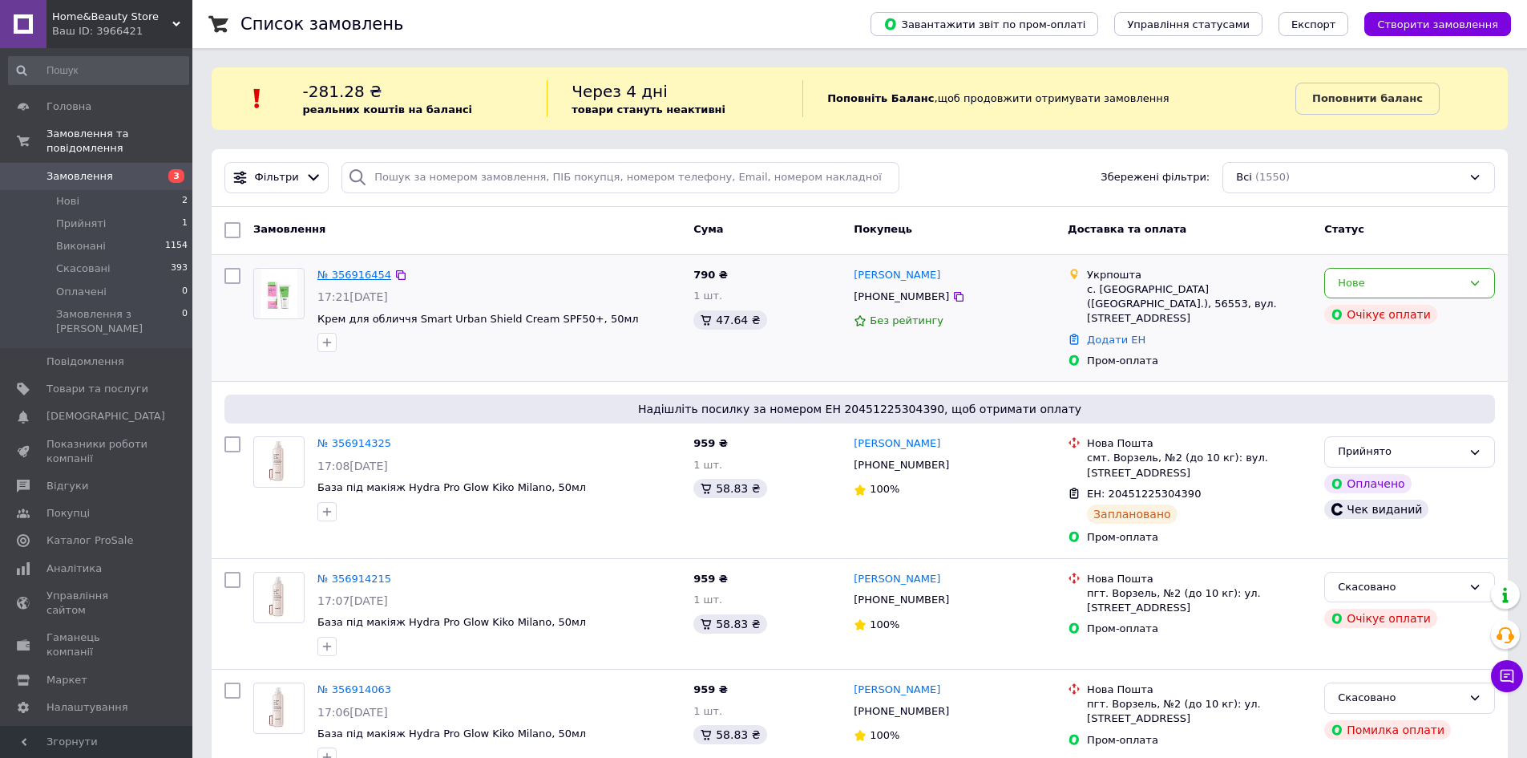
click at [370, 276] on link "№ 356916454" at bounding box center [354, 275] width 74 height 12
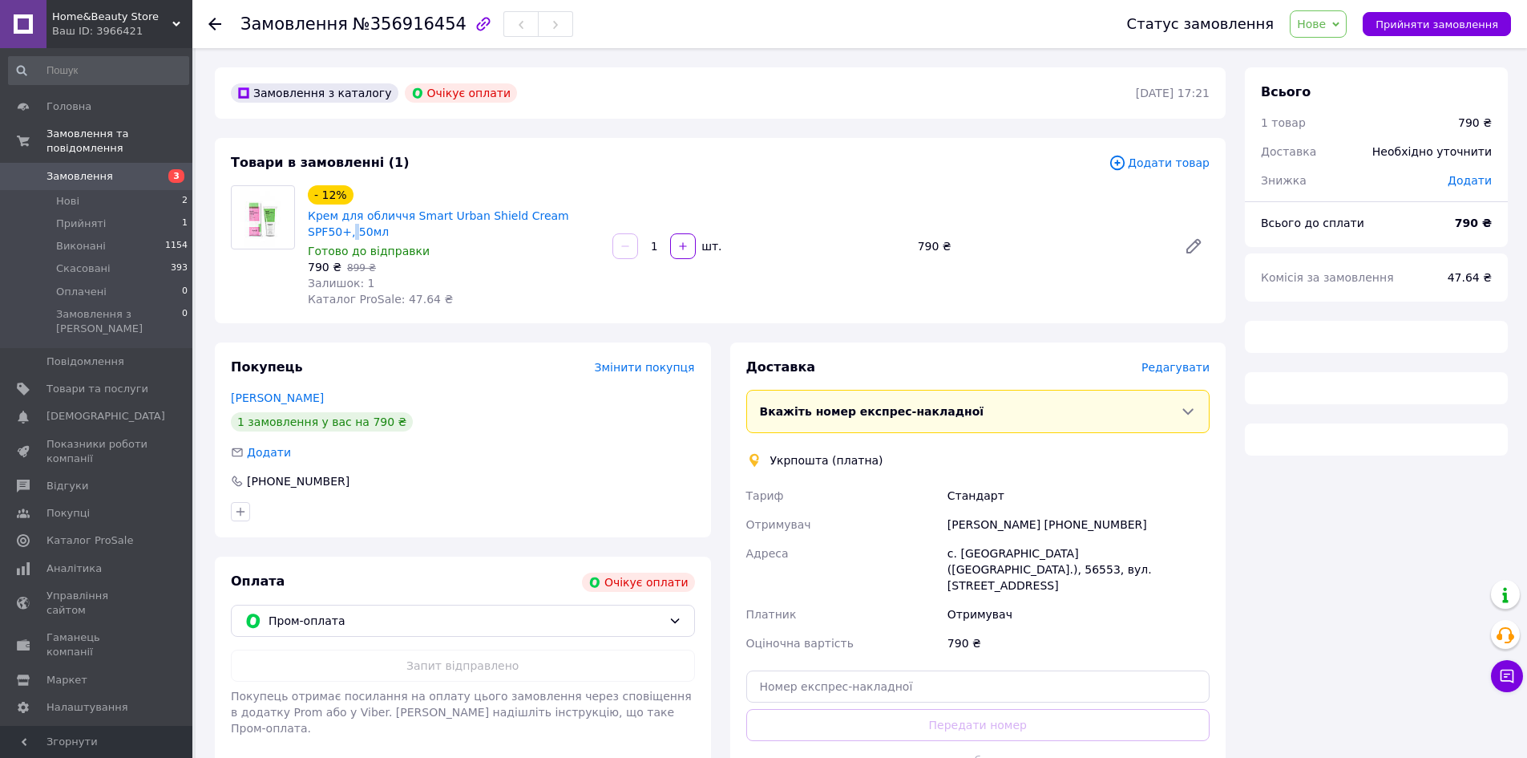
drag, startPoint x: 598, startPoint y: 216, endPoint x: 303, endPoint y: 228, distance: 295.2
click at [303, 228] on div "- 12% Крем для обличчя Smart Urban Shield Cream SPF50+, 50мл Готово до відправк…" at bounding box center [453, 246] width 305 height 128
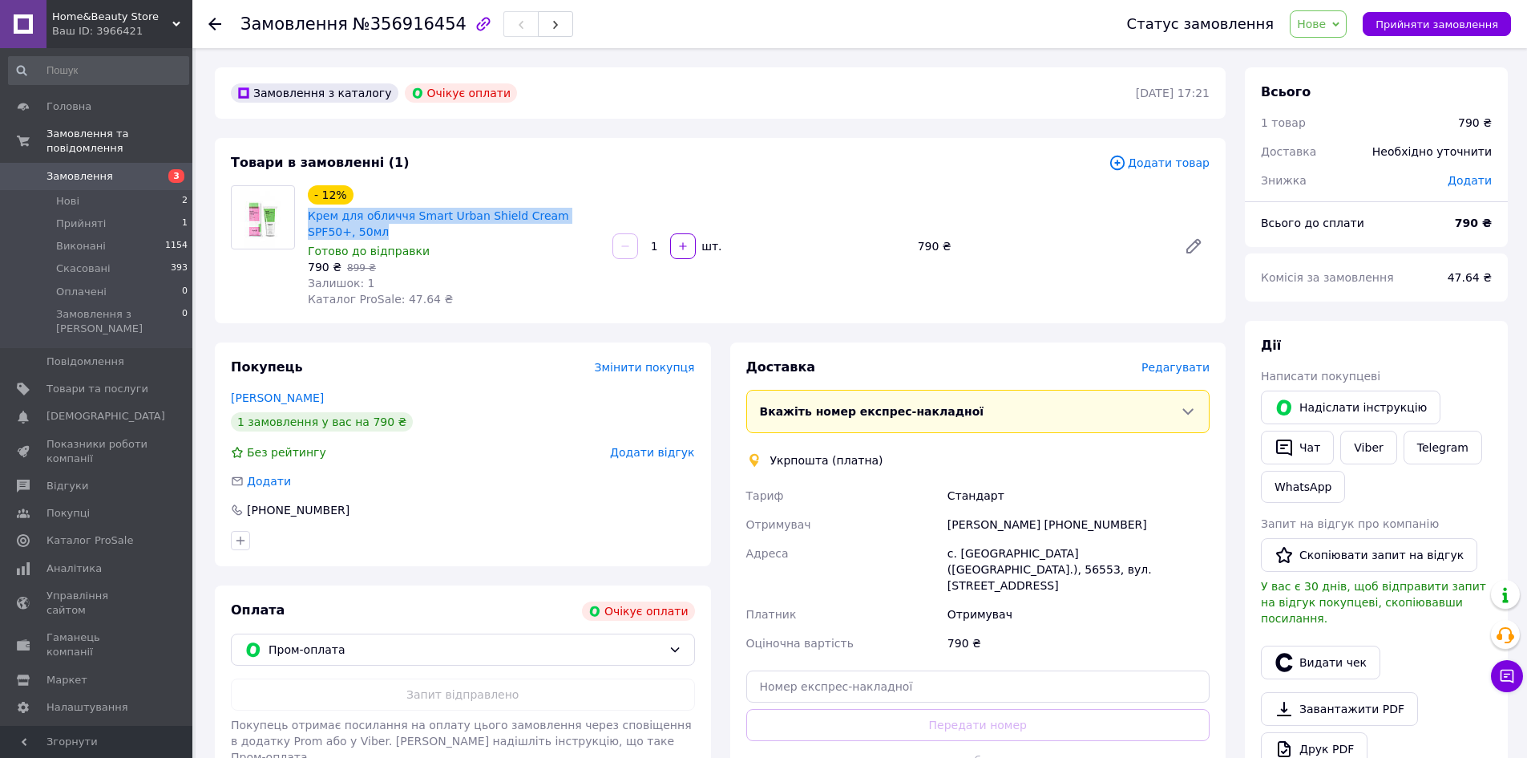
drag, startPoint x: 305, startPoint y: 216, endPoint x: 337, endPoint y: 226, distance: 34.2
click at [337, 226] on div "- 12% Крем для обличчя Smart Urban Shield Cream SPF50+, 50мл Готово до відправк…" at bounding box center [453, 246] width 305 height 128
copy link "Крем для обличчя Smart Urban Shield Cream SPF50+, 50мл"
click at [1457, 453] on link "Telegram" at bounding box center [1443, 447] width 79 height 34
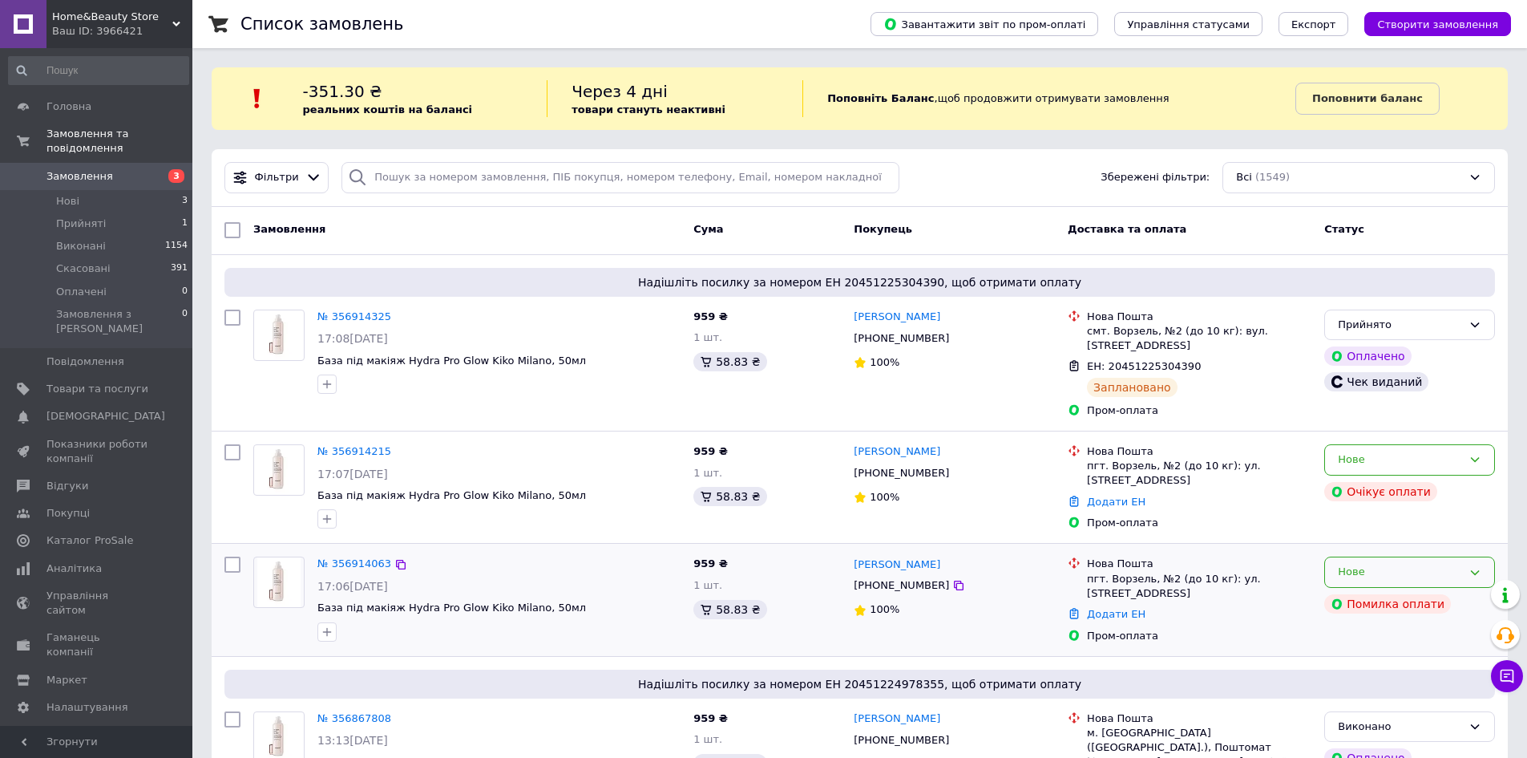
click at [1388, 564] on div "Нове" at bounding box center [1400, 572] width 124 height 17
click at [1361, 649] on li "Скасовано" at bounding box center [1409, 664] width 169 height 30
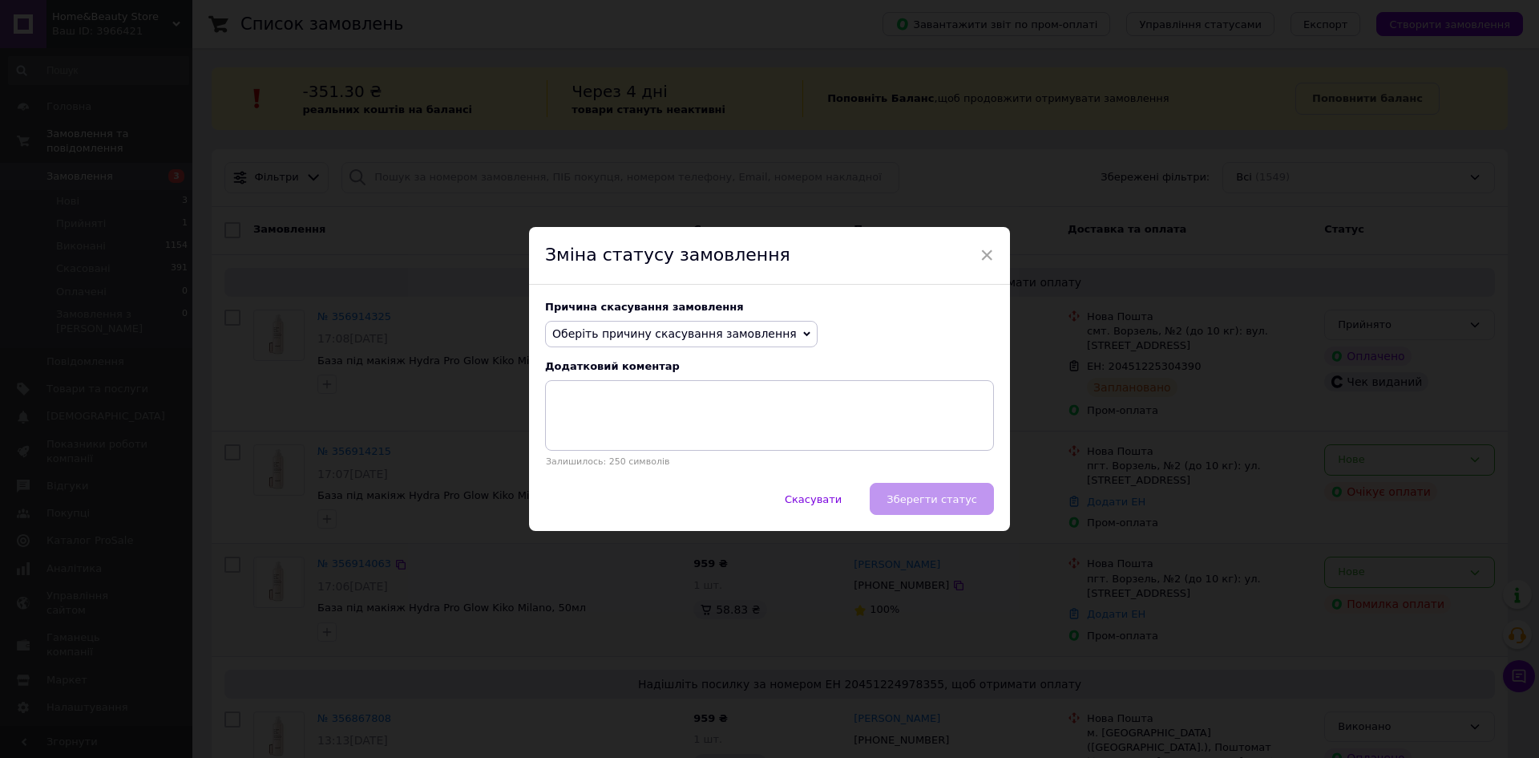
click at [684, 329] on span "Оберіть причину скасування замовлення" at bounding box center [674, 333] width 245 height 13
click at [642, 452] on li "Замовлення-дублікат" at bounding box center [681, 455] width 271 height 22
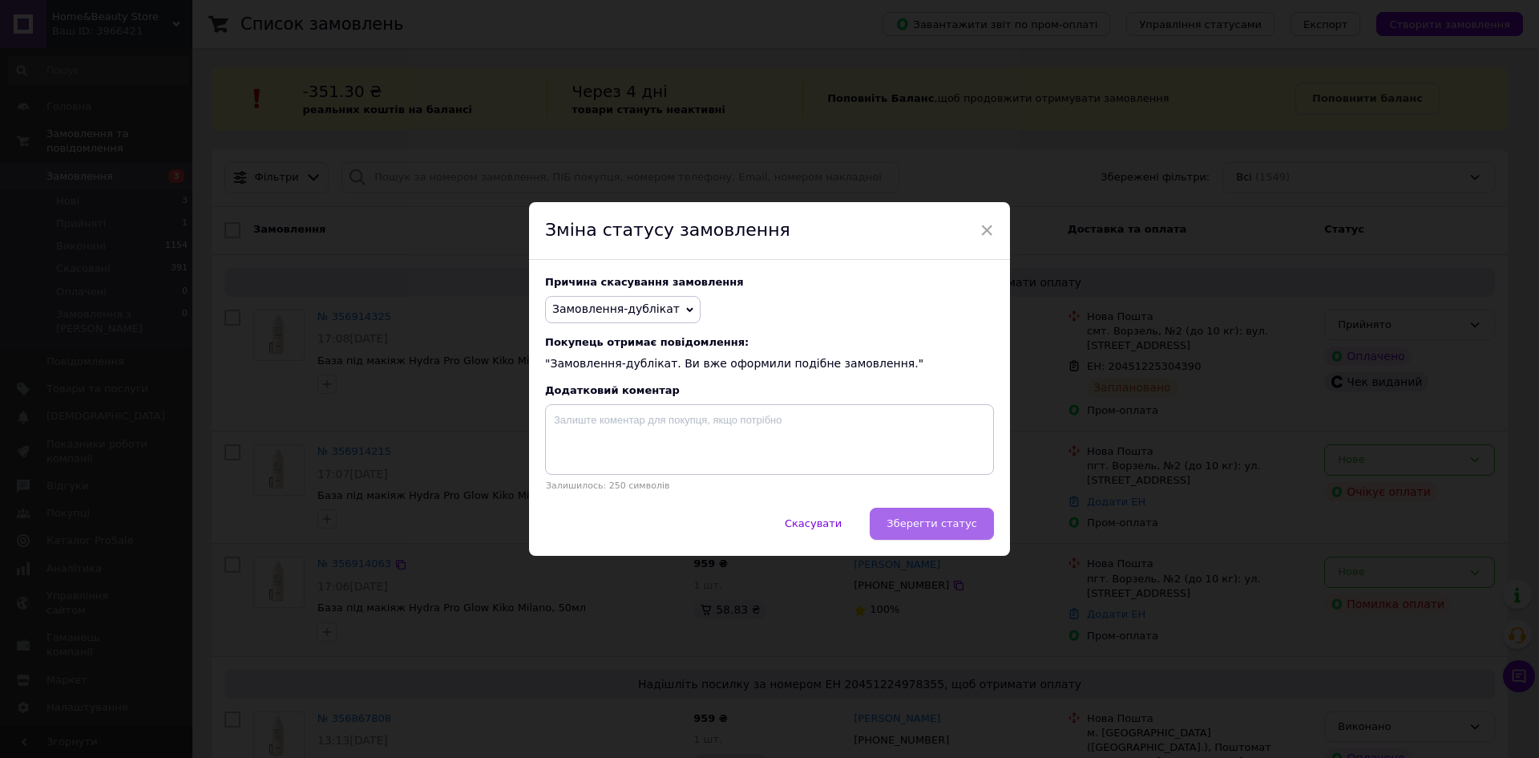
click at [937, 523] on span "Зберегти статус" at bounding box center [932, 523] width 91 height 12
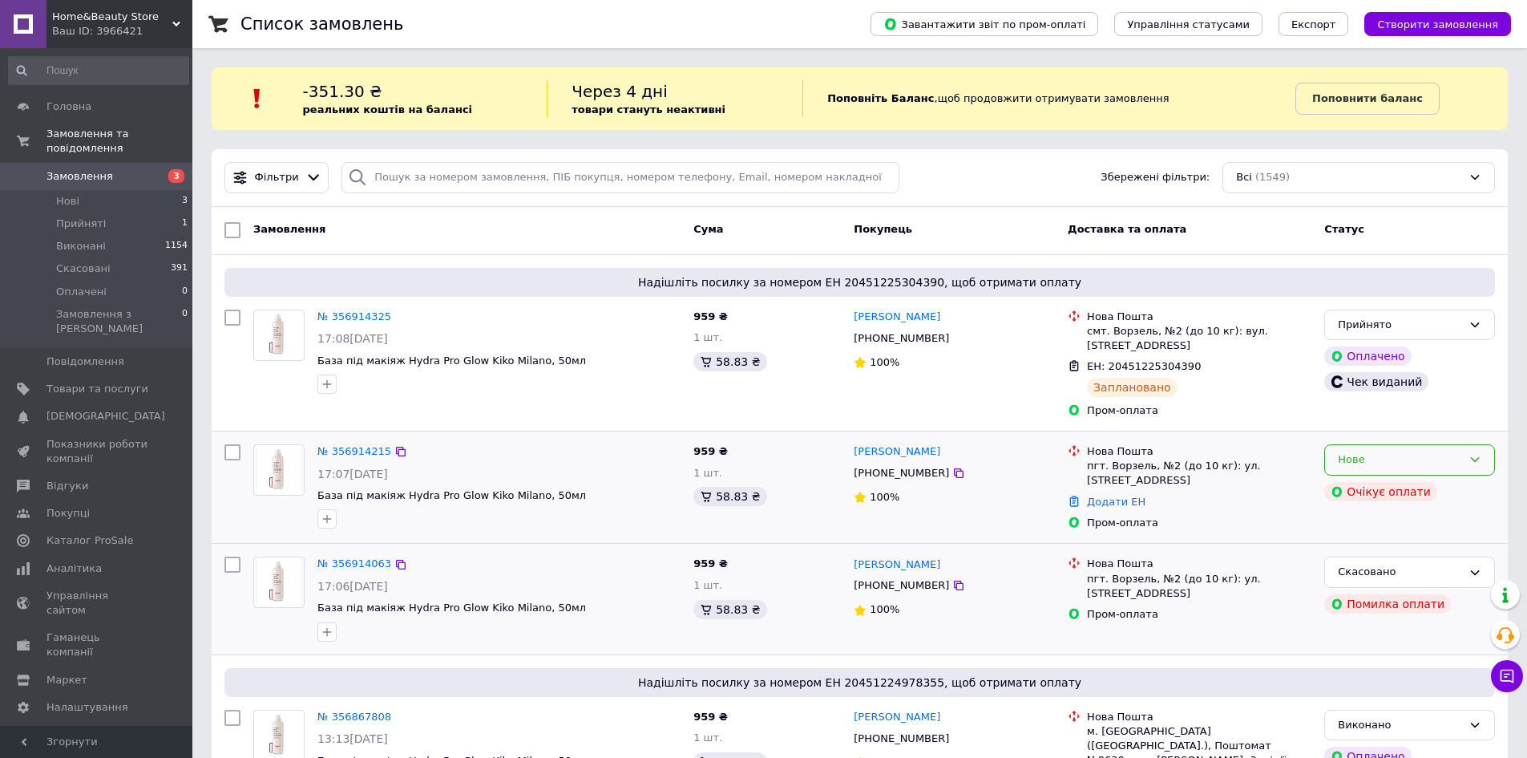
click at [1434, 451] on div "Нове" at bounding box center [1400, 459] width 124 height 17
click at [1363, 538] on li "Скасовано" at bounding box center [1409, 552] width 169 height 30
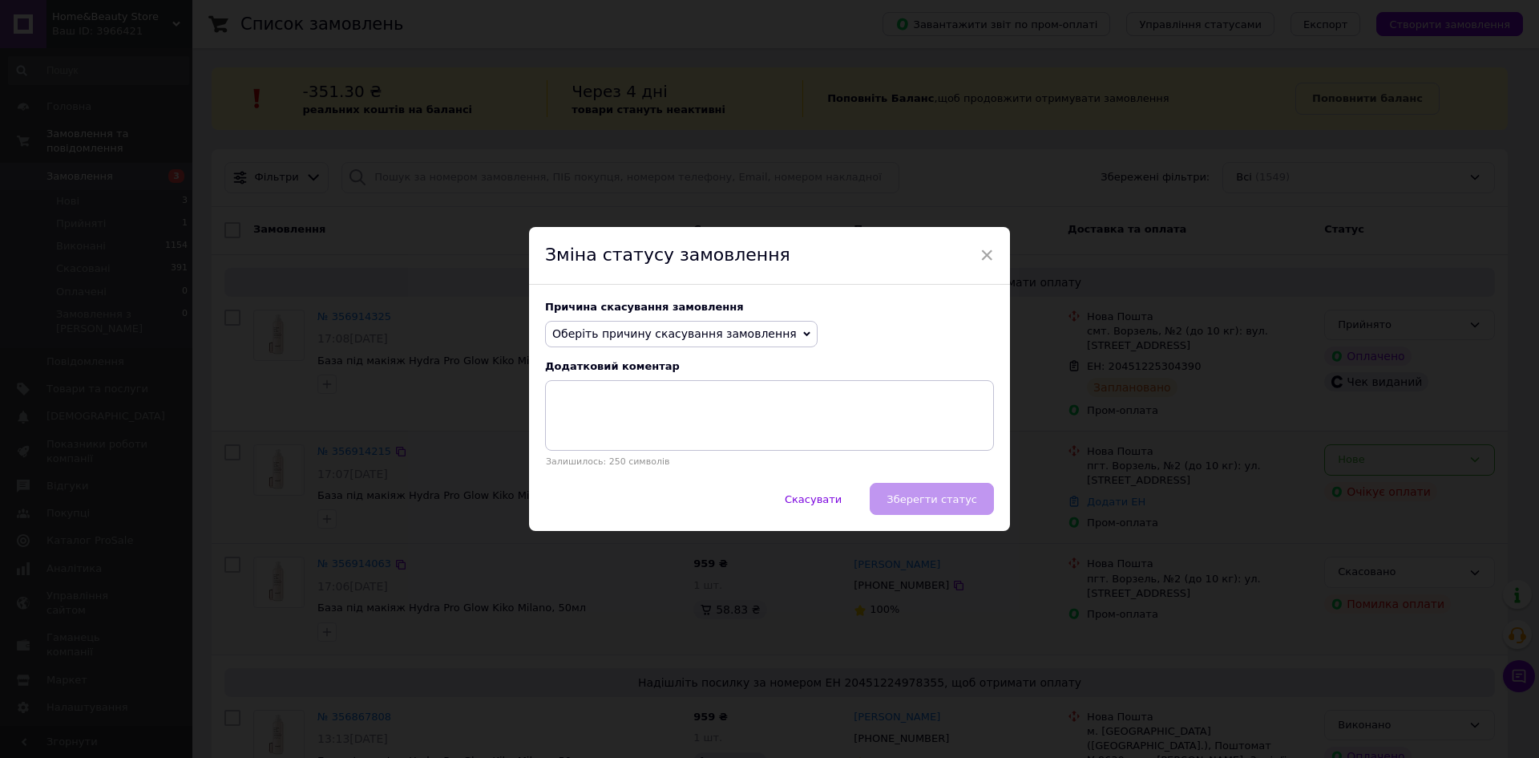
click at [716, 334] on span "Оберіть причину скасування замовлення" at bounding box center [674, 333] width 245 height 13
click at [628, 452] on li "Замовлення-дублікат" at bounding box center [681, 455] width 271 height 22
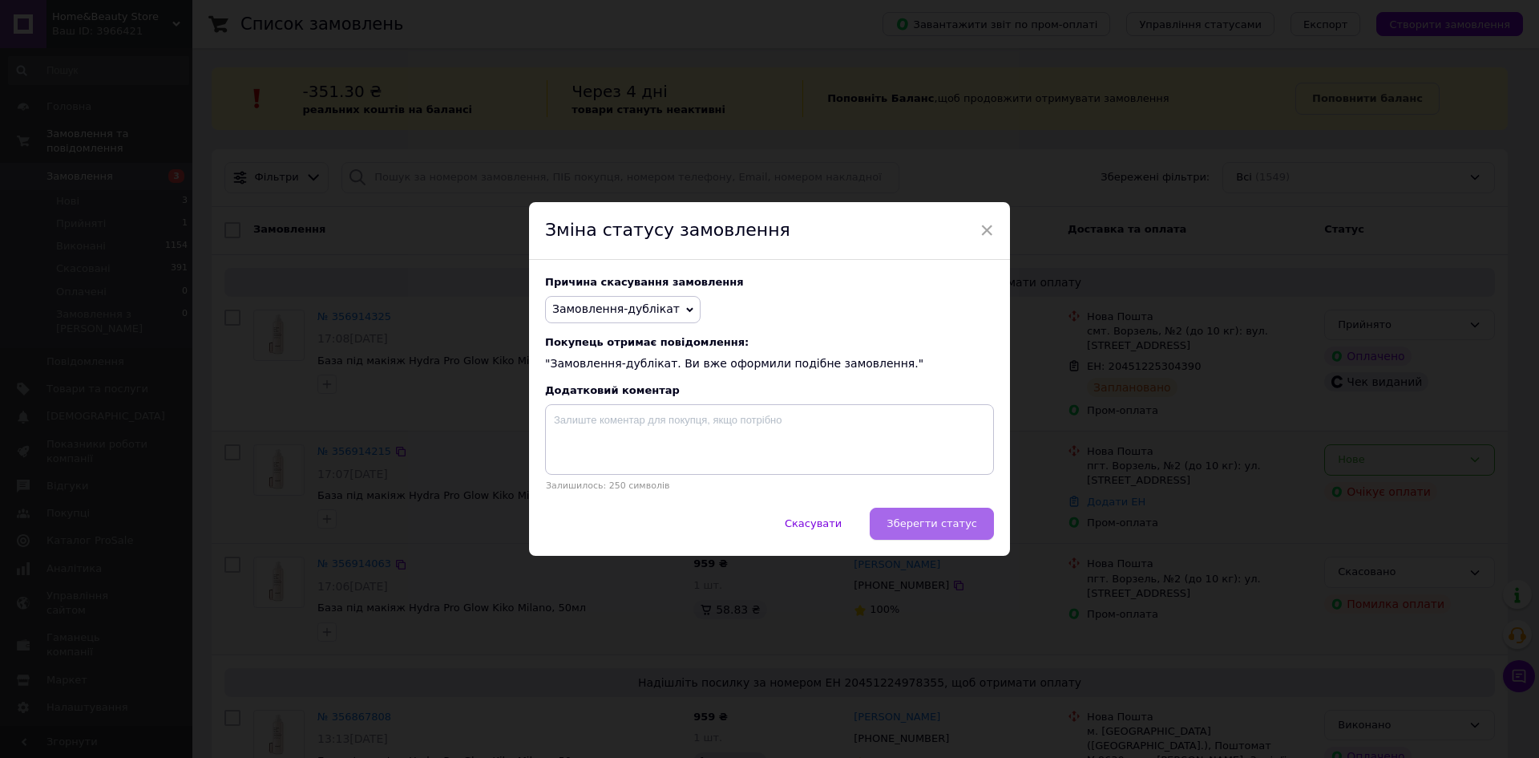
click at [944, 528] on span "Зберегти статус" at bounding box center [932, 523] width 91 height 12
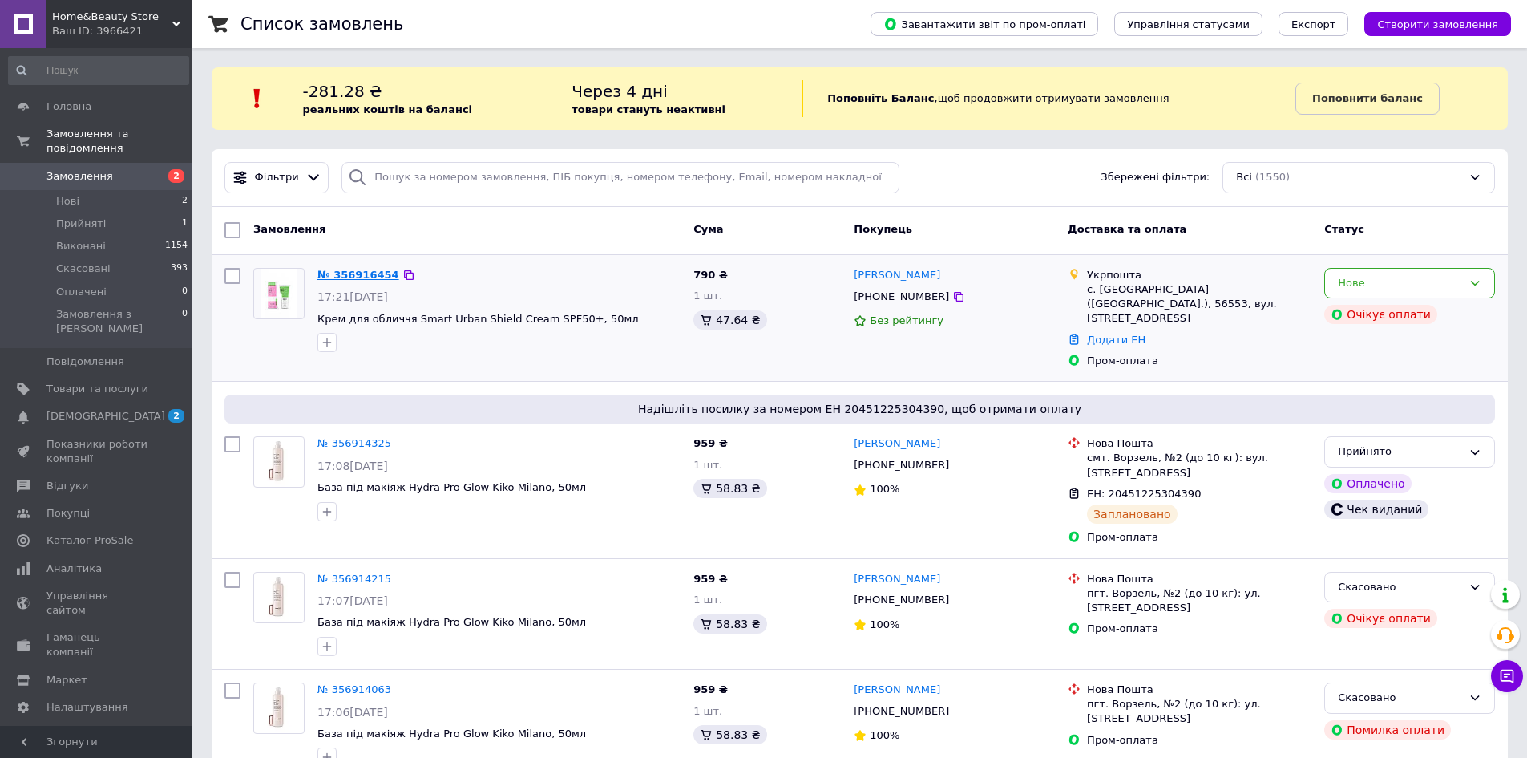
click at [349, 269] on link "№ 356916454" at bounding box center [358, 275] width 82 height 12
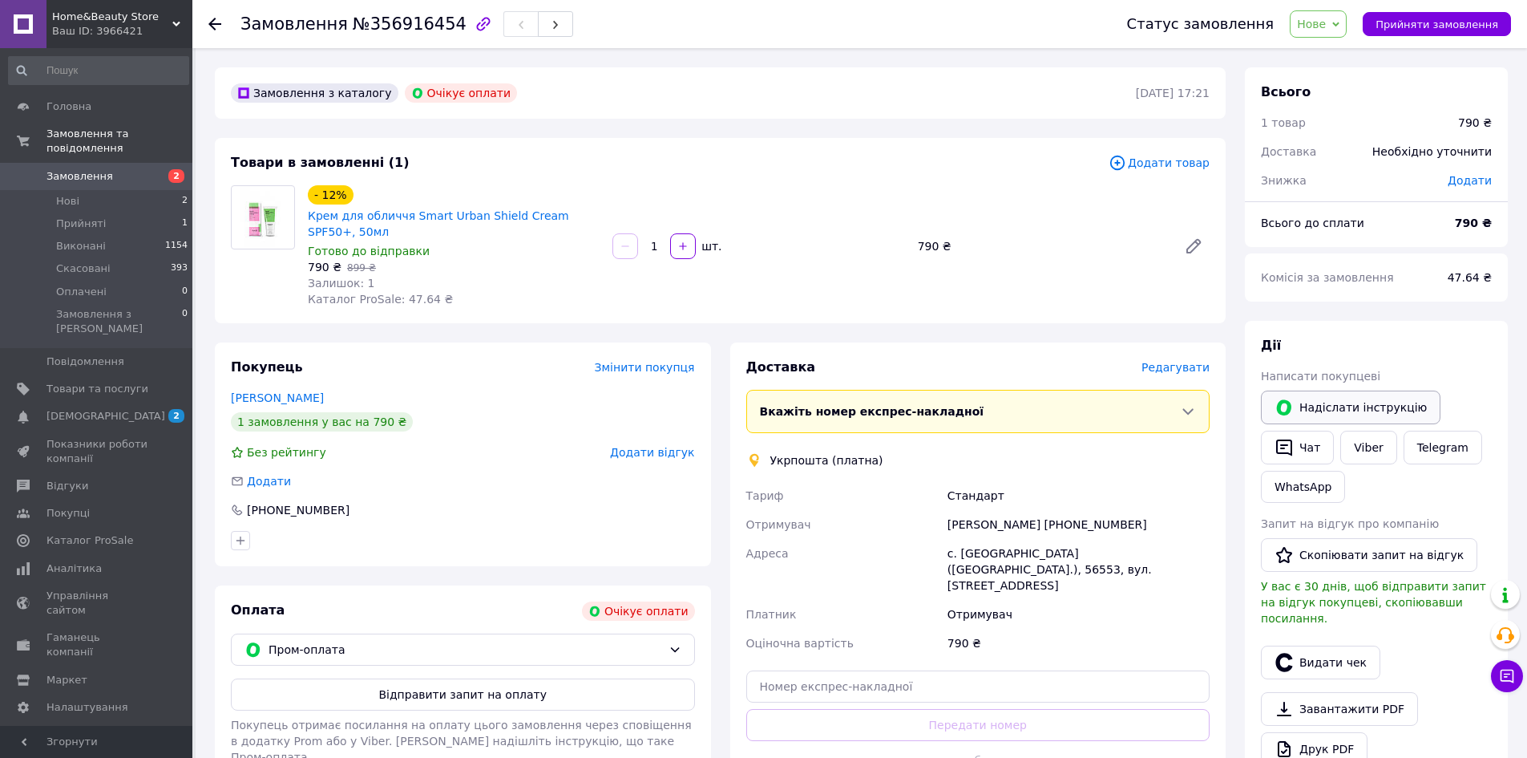
click at [1332, 407] on button "Надіслати інструкцію" at bounding box center [1351, 407] width 180 height 34
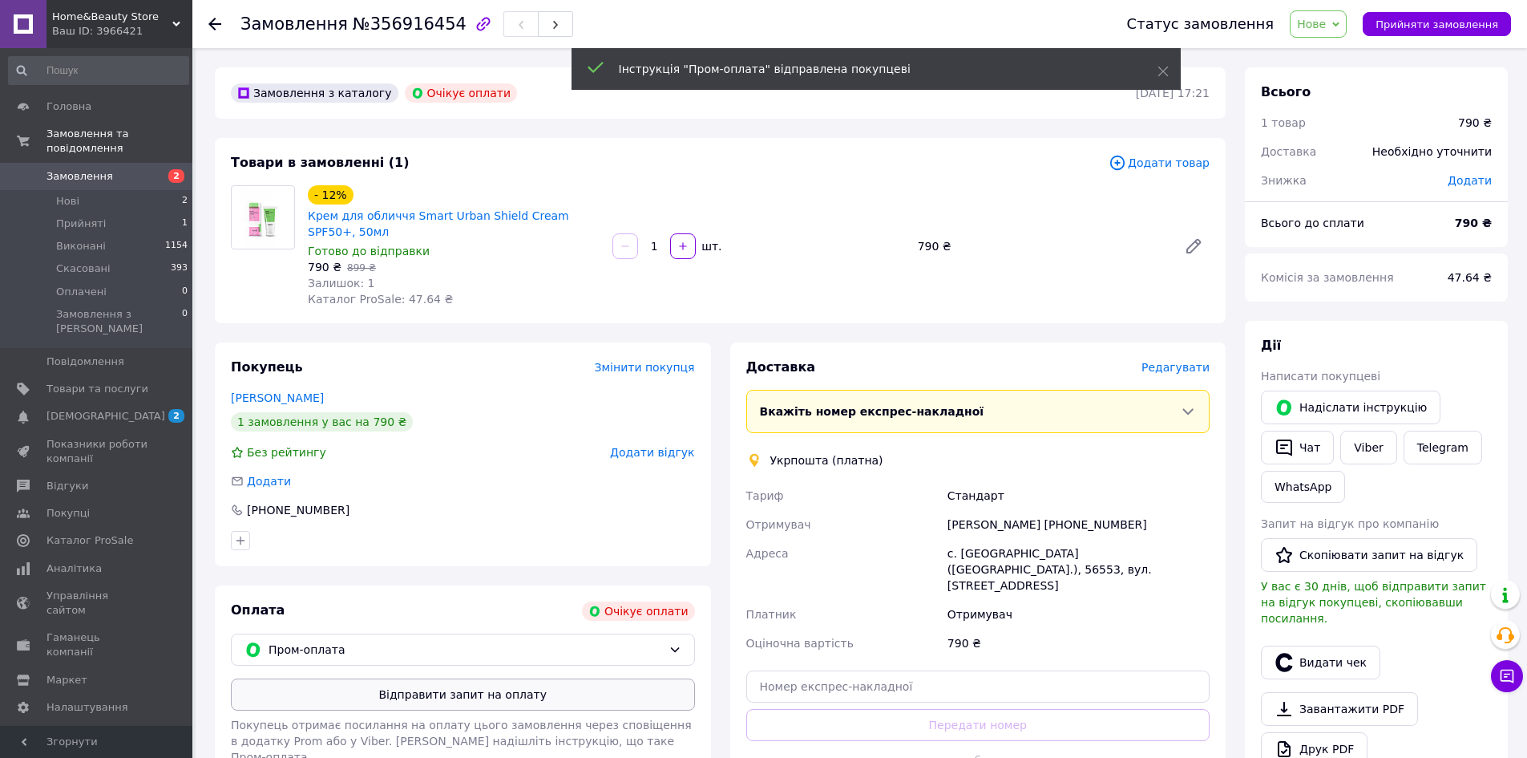
click at [410, 701] on button "Відправити запит на оплату" at bounding box center [463, 694] width 464 height 32
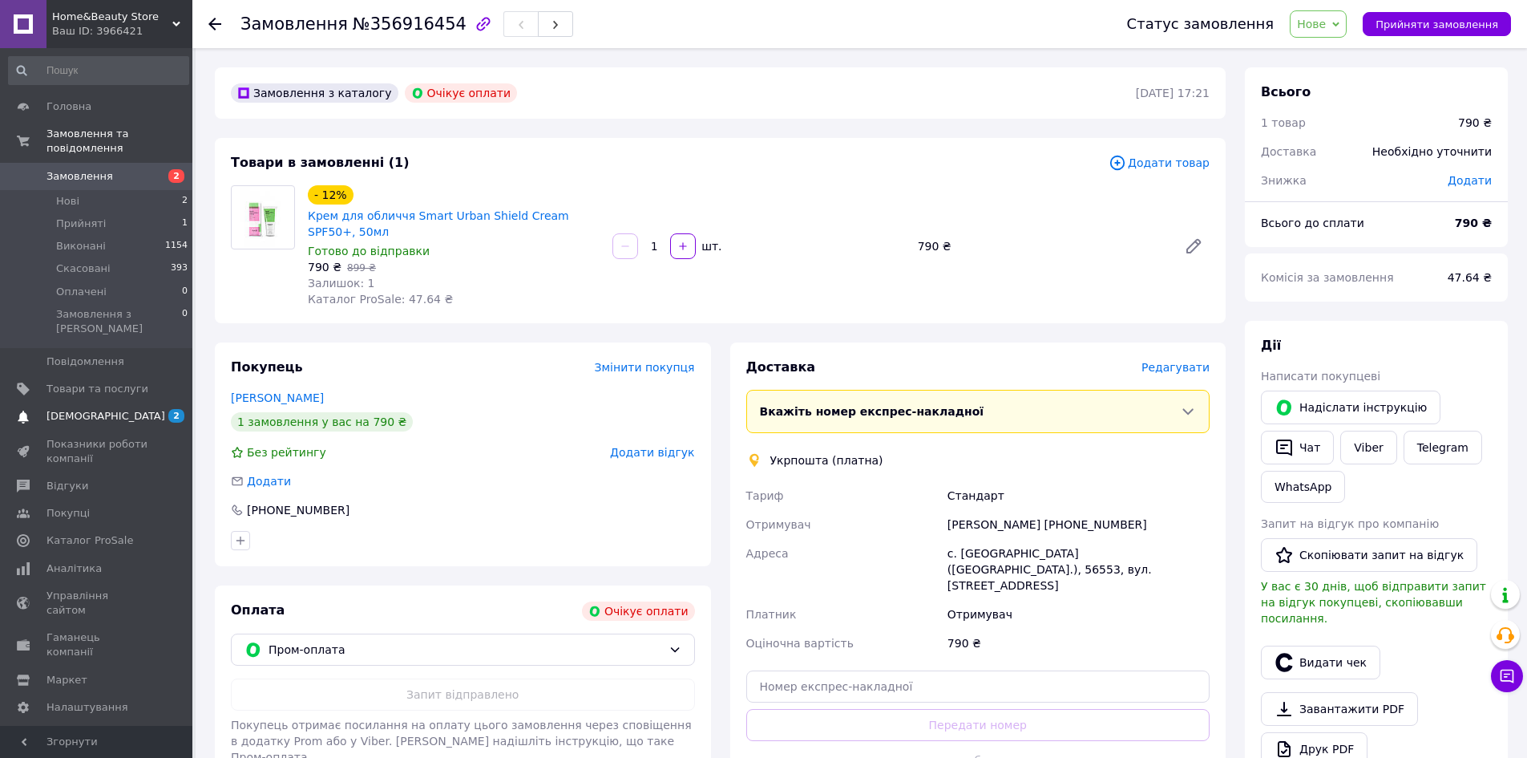
click at [80, 409] on span "[DEMOGRAPHIC_DATA]" at bounding box center [105, 416] width 119 height 14
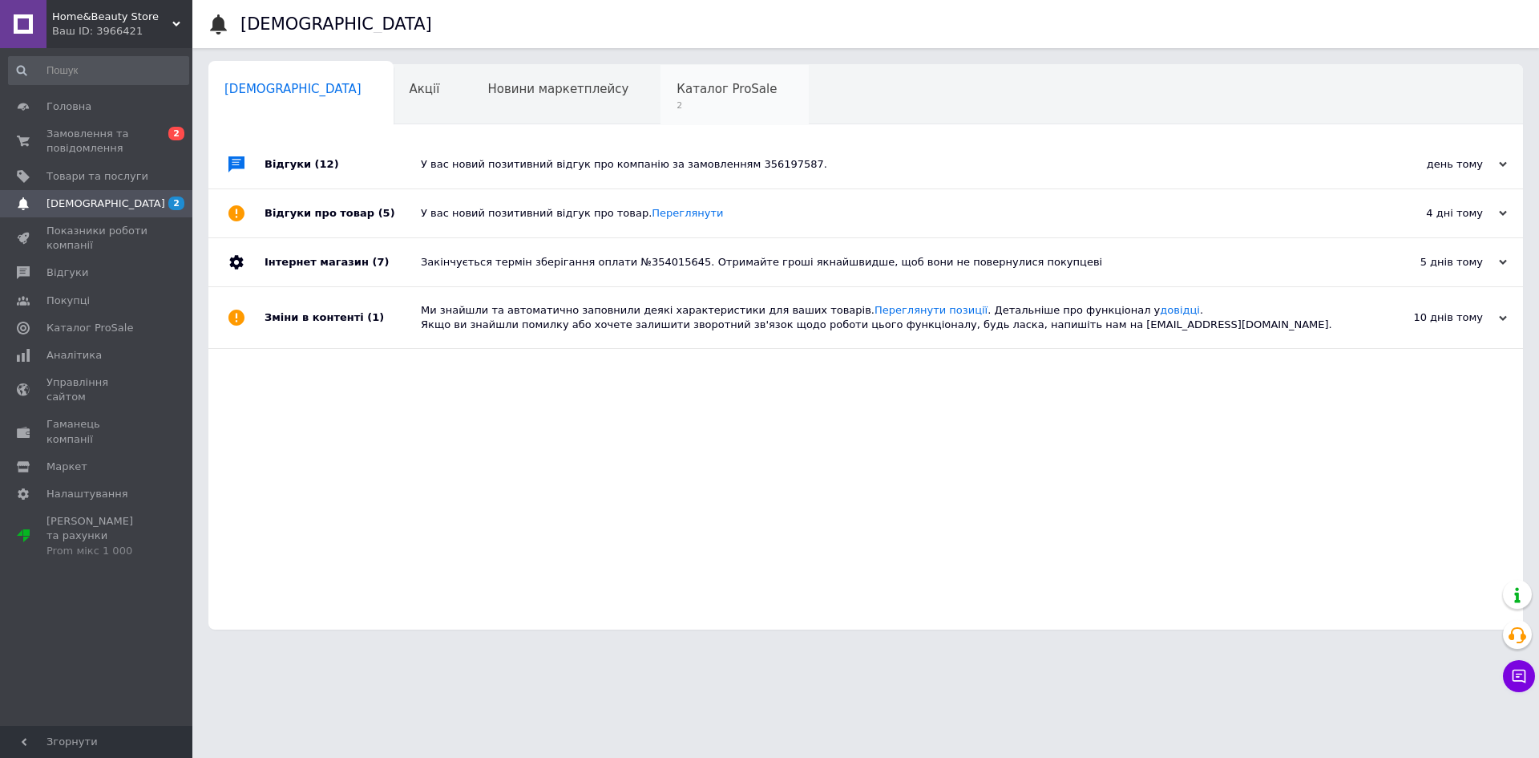
click at [677, 82] on span "Каталог ProSale" at bounding box center [727, 89] width 100 height 14
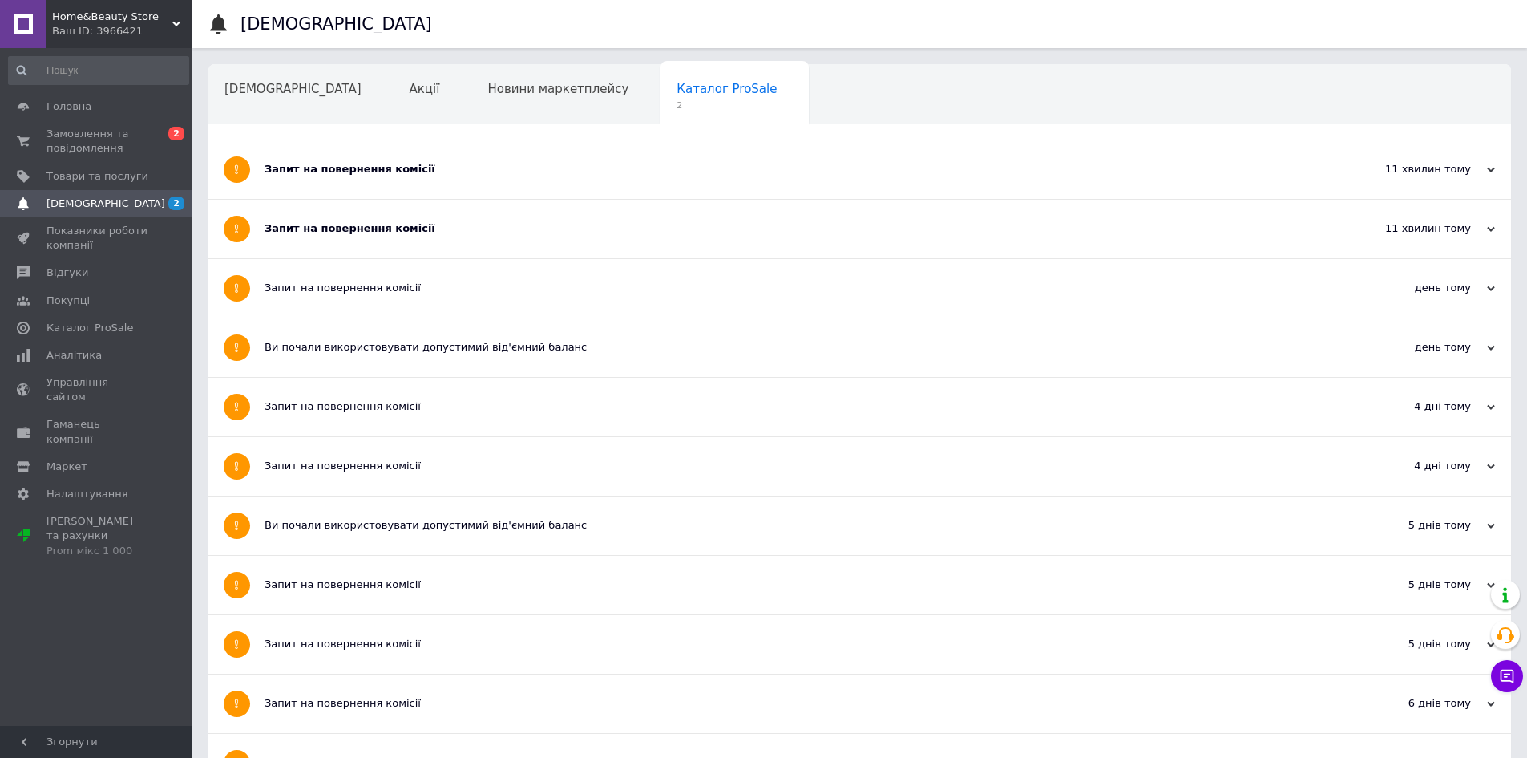
click at [359, 228] on div "Запит на повернення комісії" at bounding box center [800, 228] width 1070 height 14
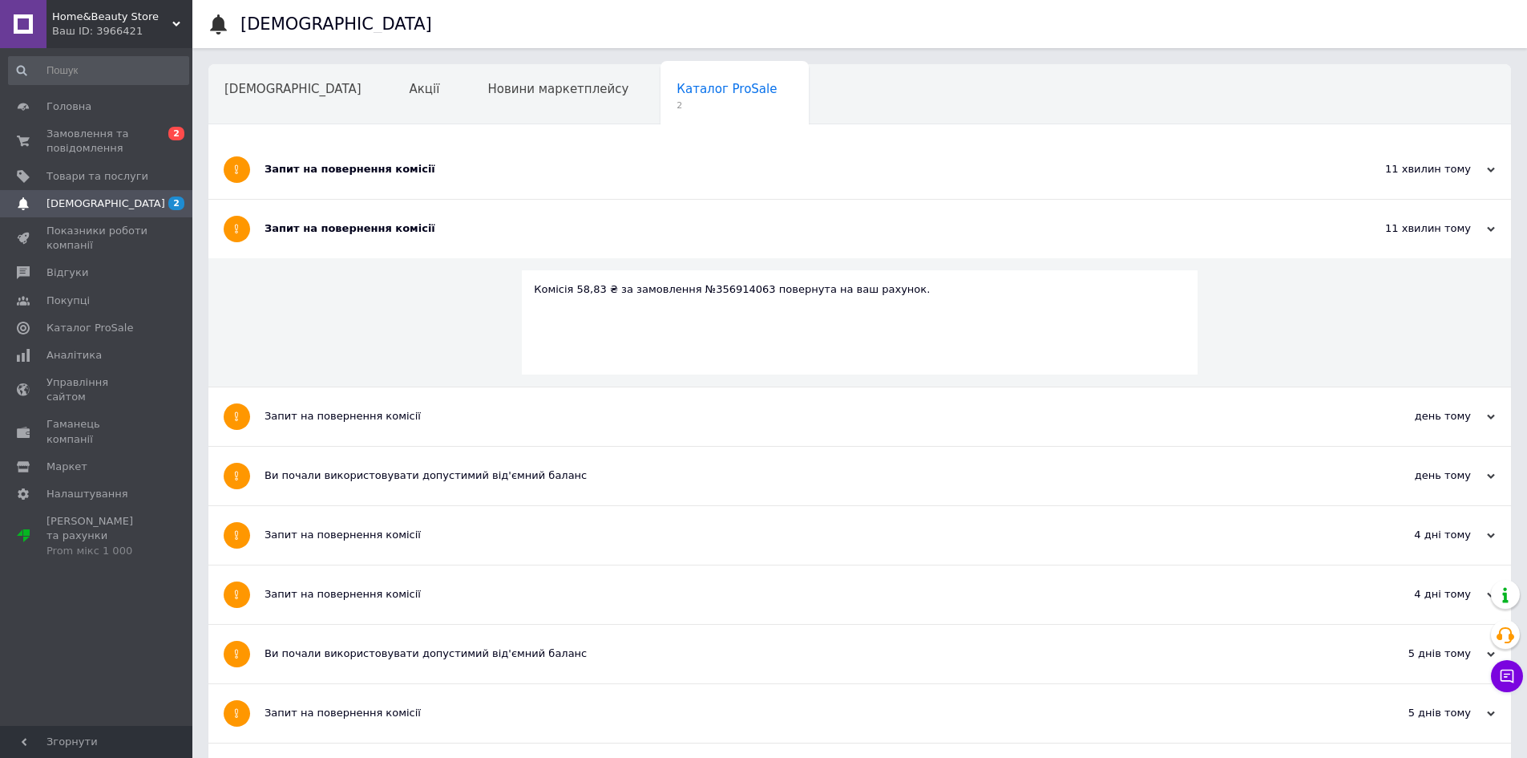
click at [360, 173] on div "Запит на повернення комісії" at bounding box center [800, 169] width 1070 height 14
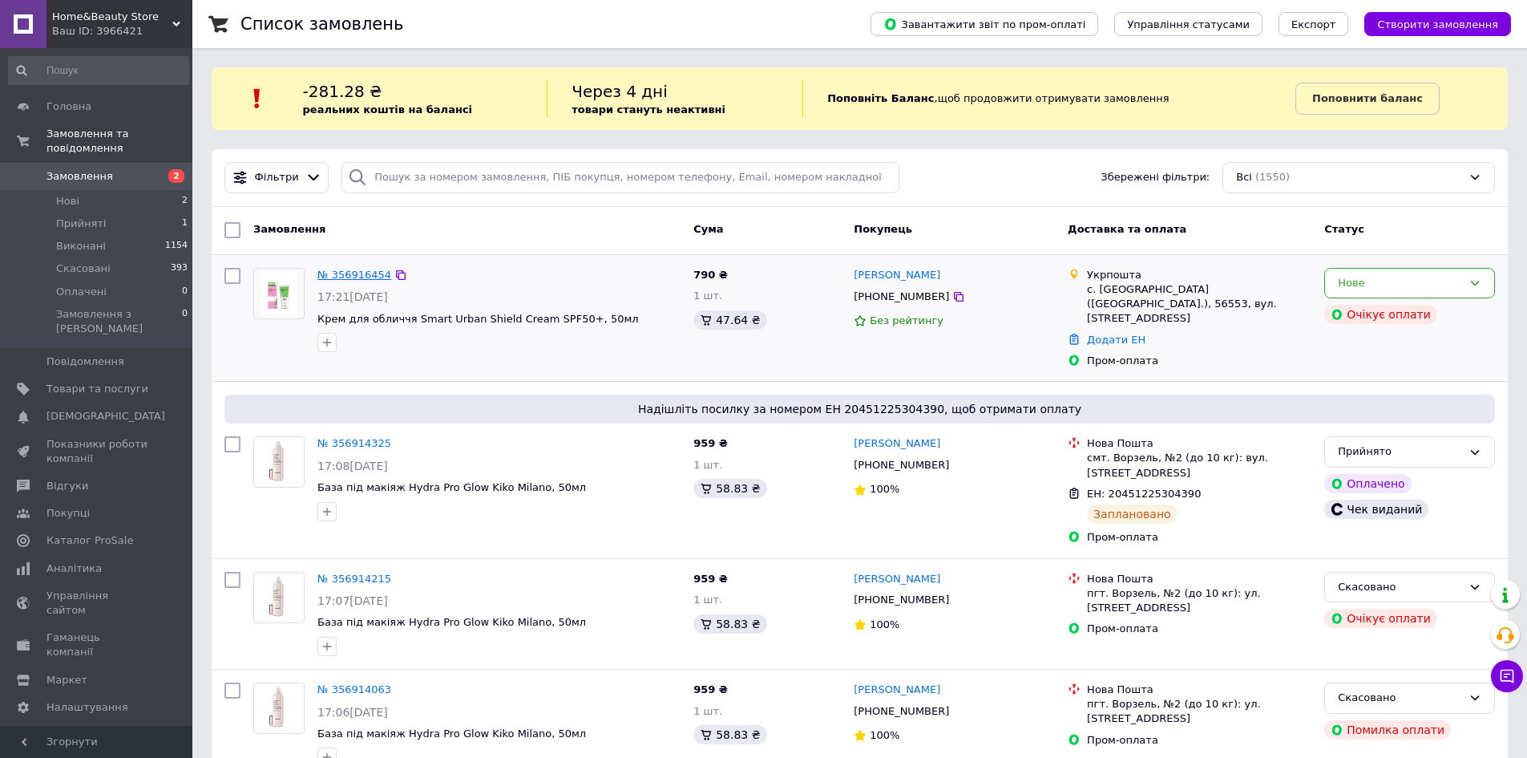
click at [347, 275] on link "№ 356916454" at bounding box center [354, 275] width 74 height 12
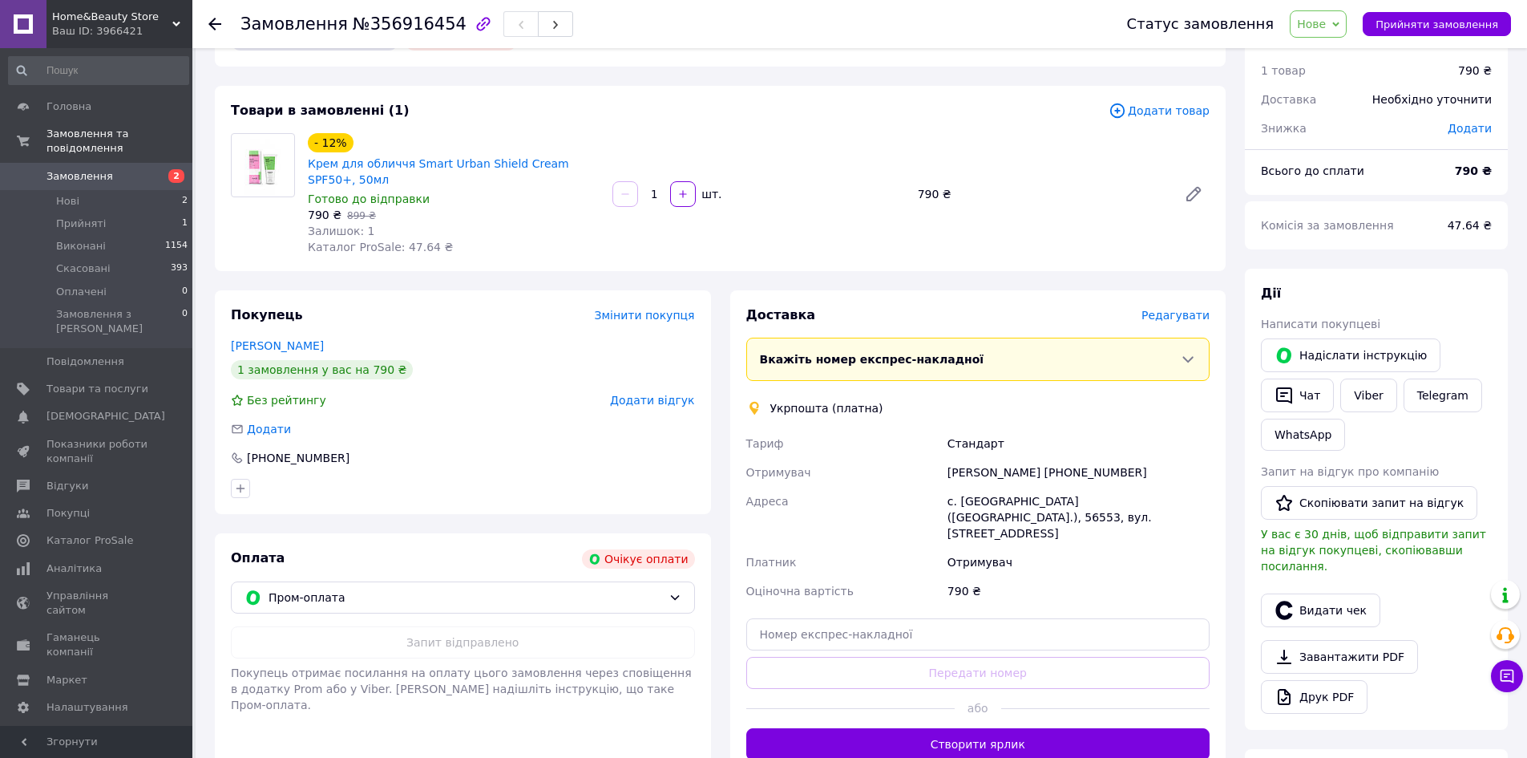
scroll to position [160, 0]
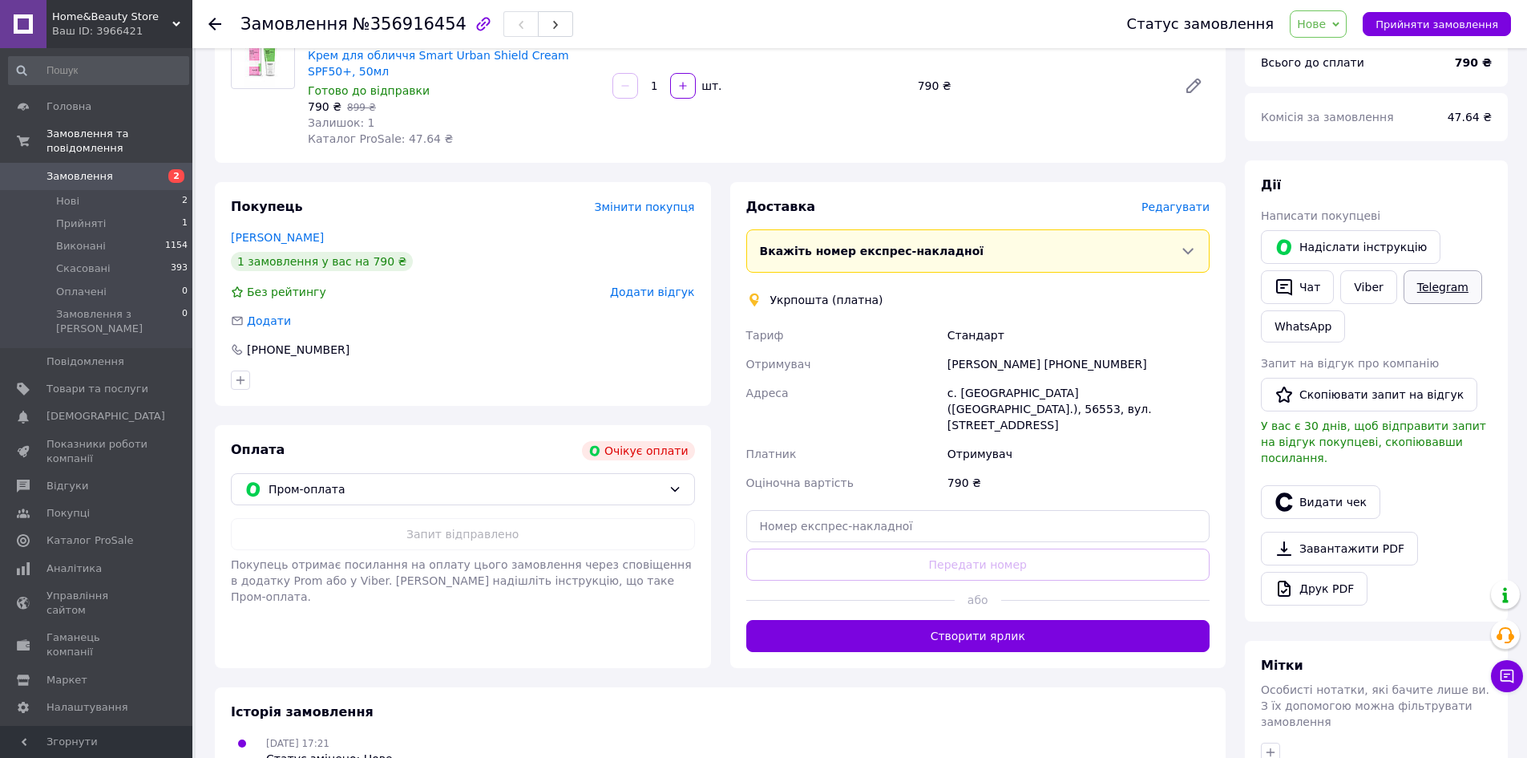
click at [1428, 294] on link "Telegram" at bounding box center [1443, 287] width 79 height 34
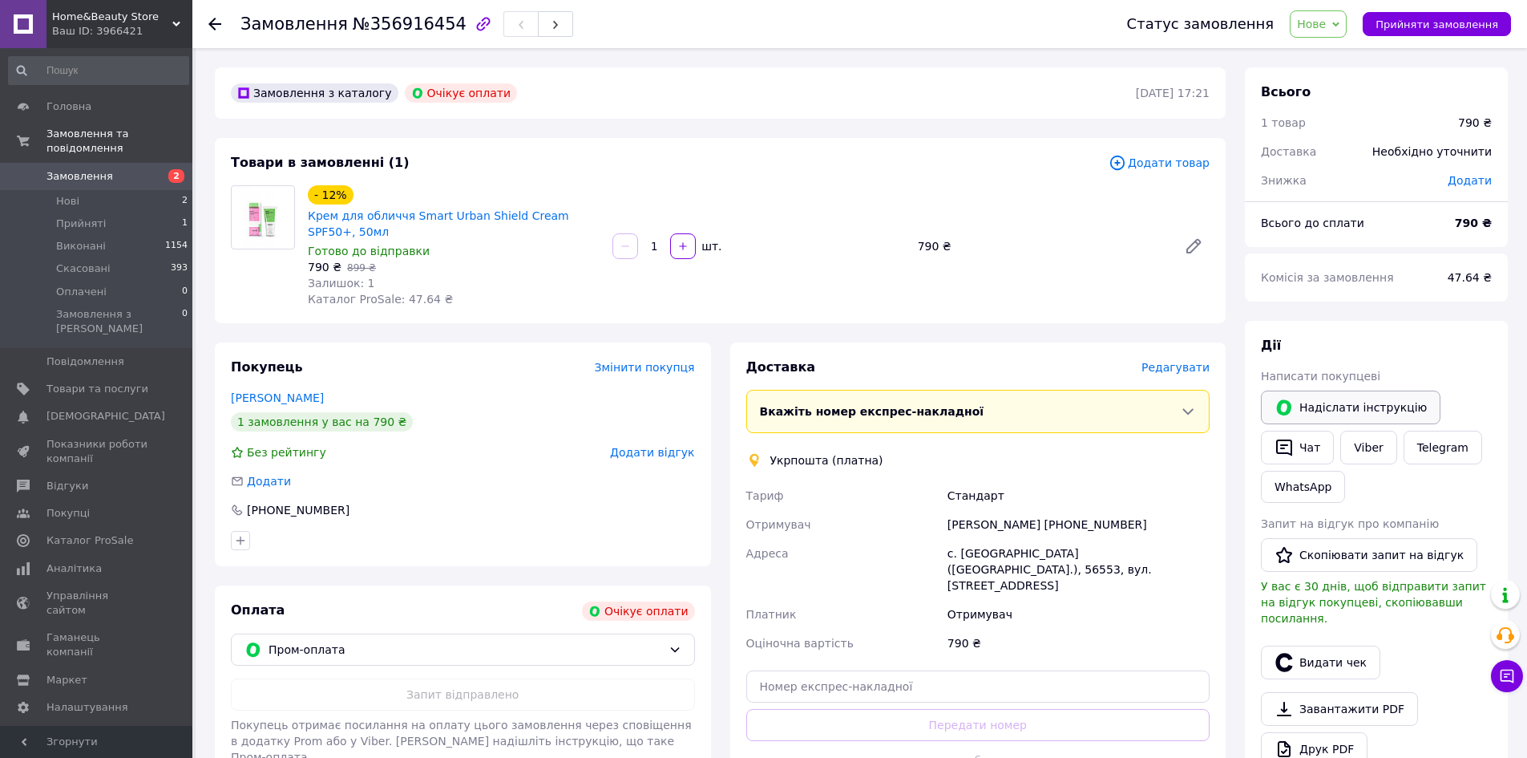
click at [1360, 410] on button "Надіслати інструкцію" at bounding box center [1351, 407] width 180 height 34
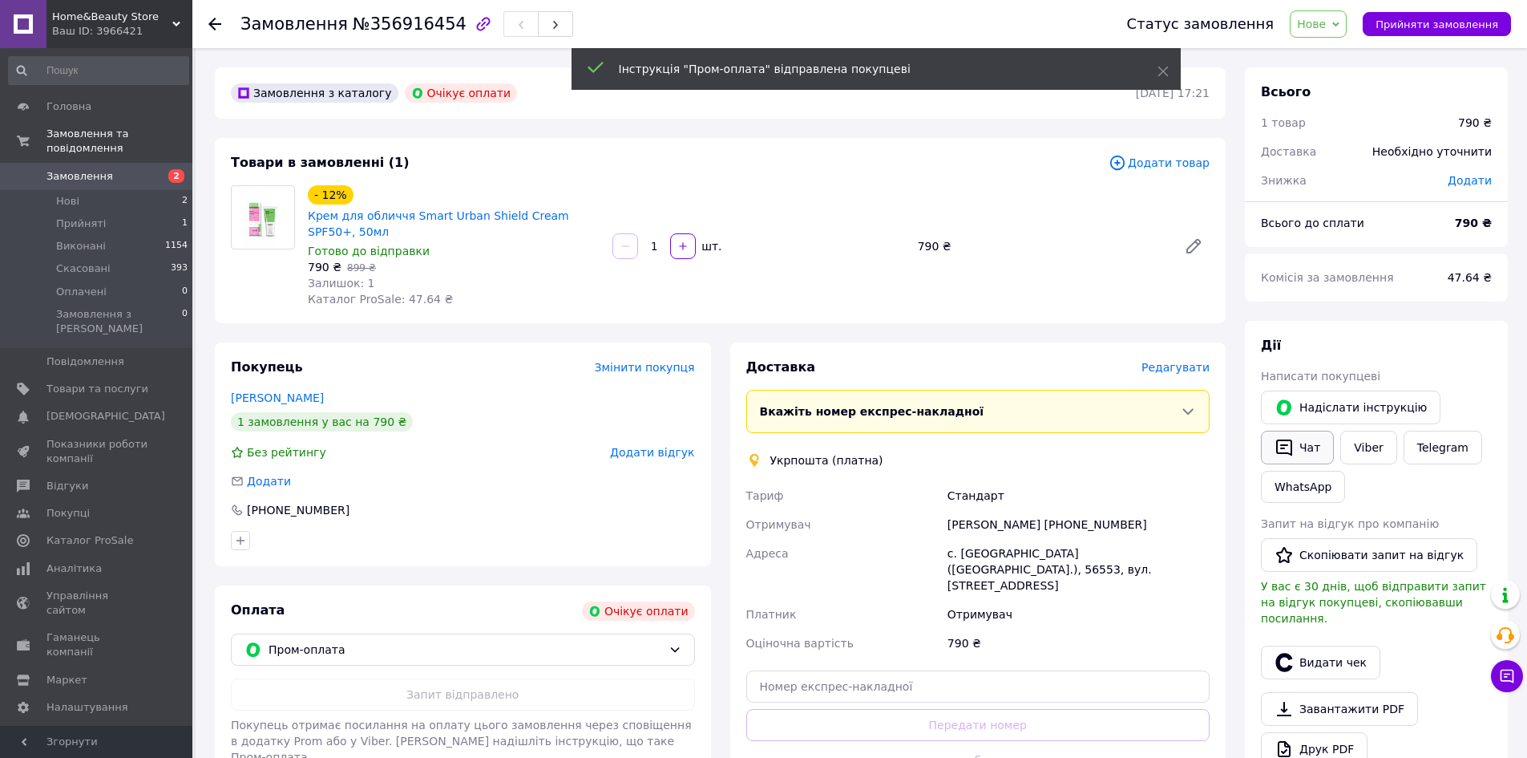
click at [1299, 454] on button "Чат" at bounding box center [1297, 447] width 73 height 34
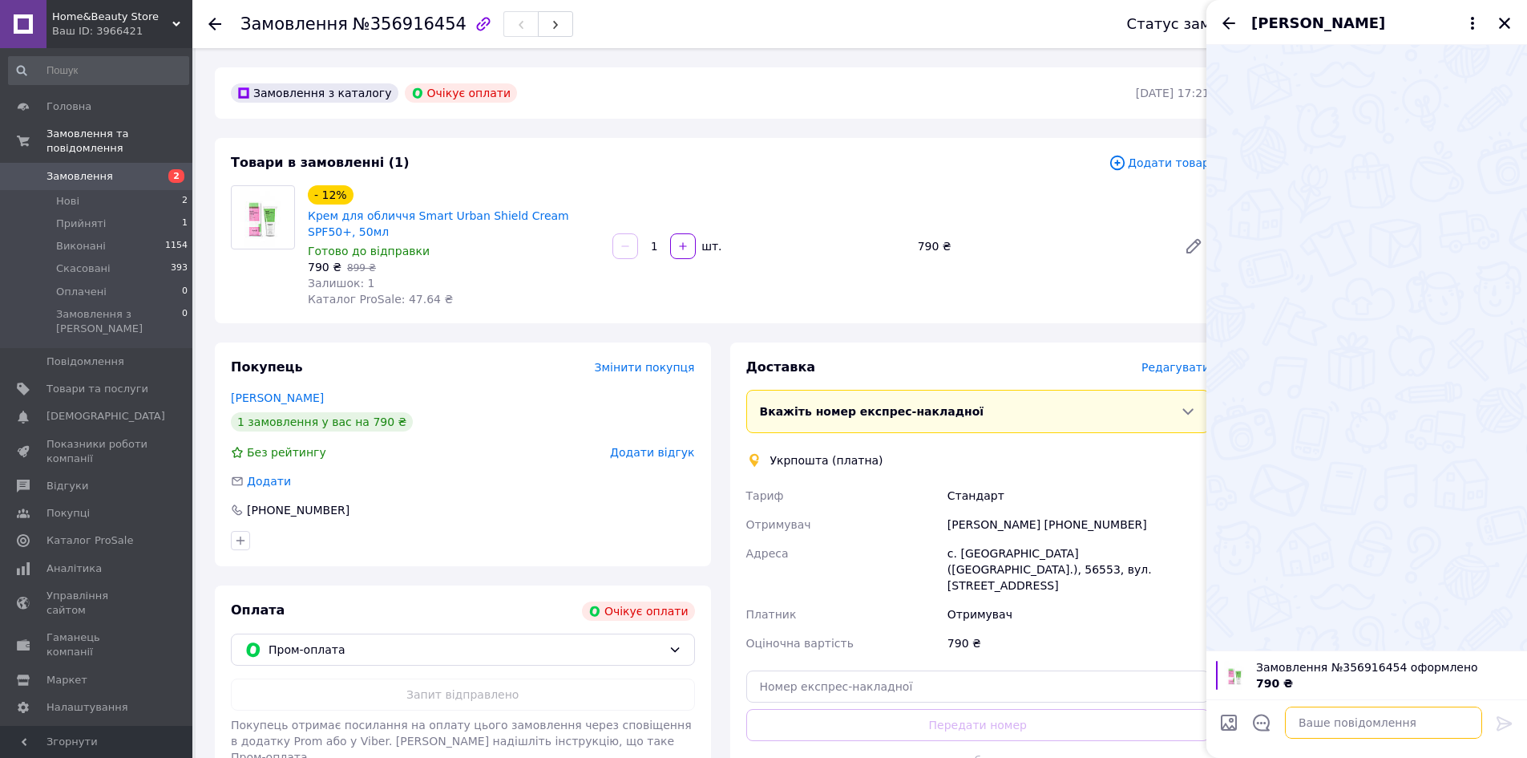
click at [1329, 715] on textarea at bounding box center [1383, 722] width 197 height 32
paste textarea "Lor ipsum dolorsit-ametcon Adipisc. Elitsed do Eius temporinci! Ut laboreet dol…"
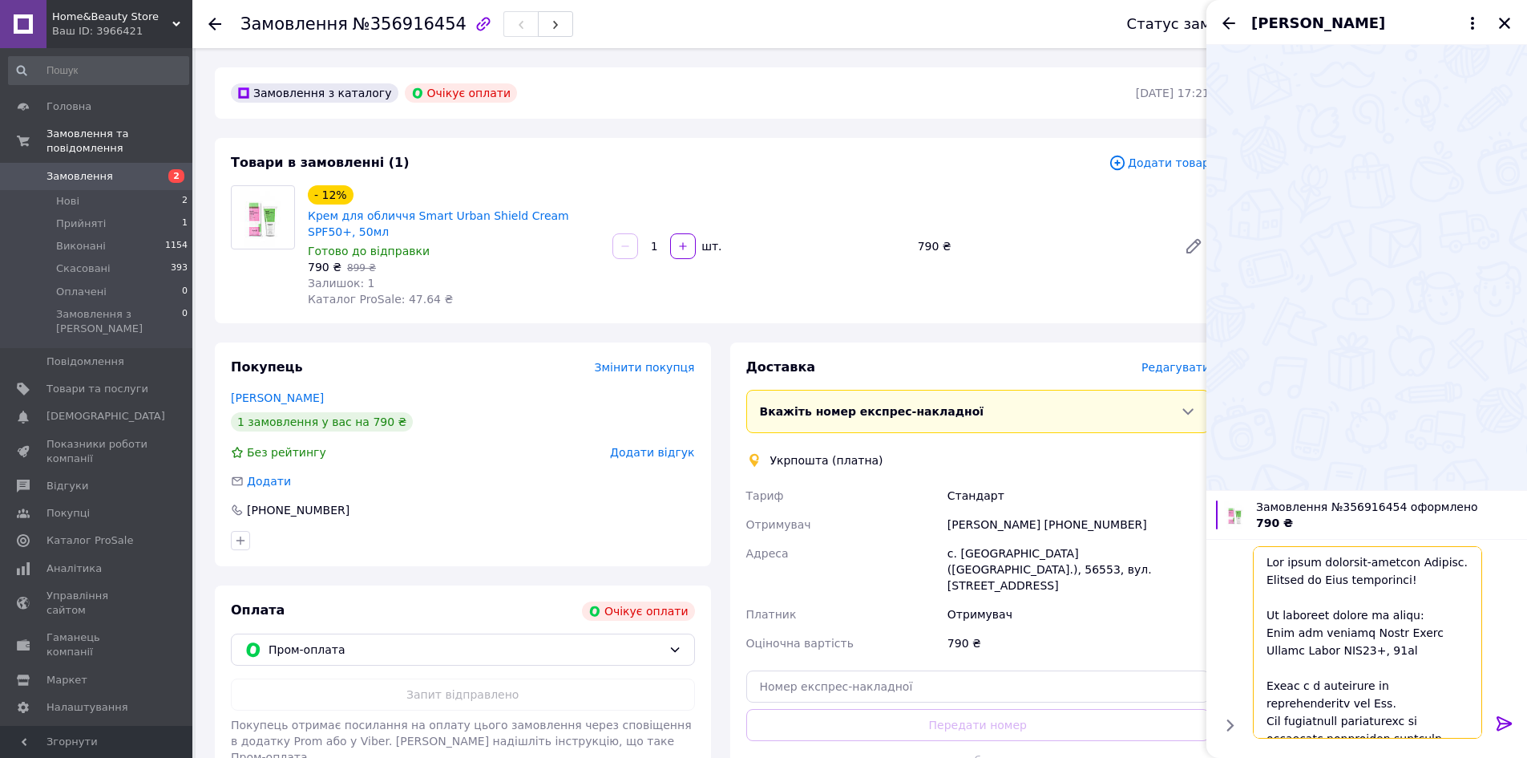
scroll to position [80, 0]
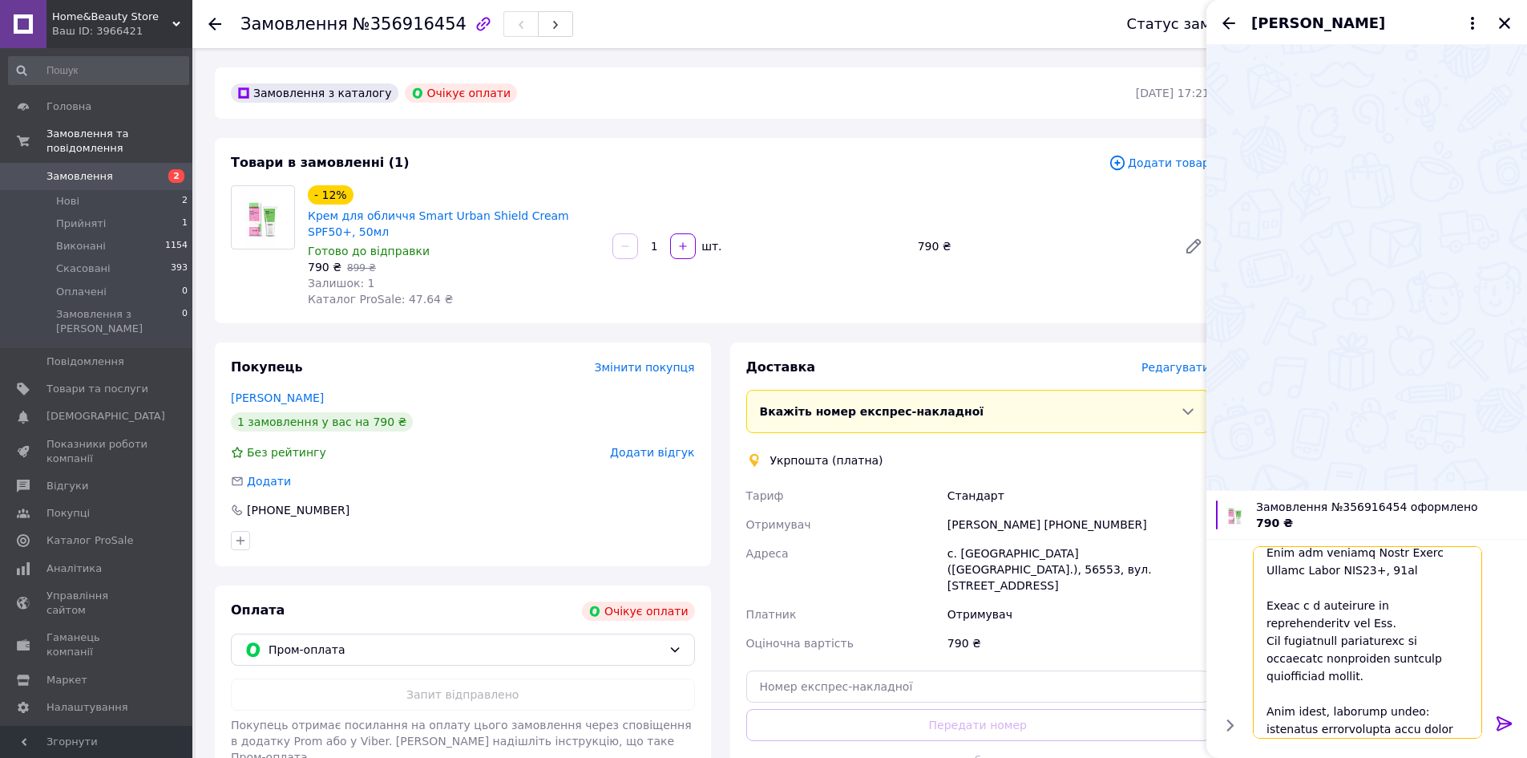
type textarea "Lor ipsum dolorsit-ametcon Adipisc. Elitsed do Eius temporinci! Ut laboreet dol…"
click at [1505, 721] on icon at bounding box center [1504, 722] width 19 height 19
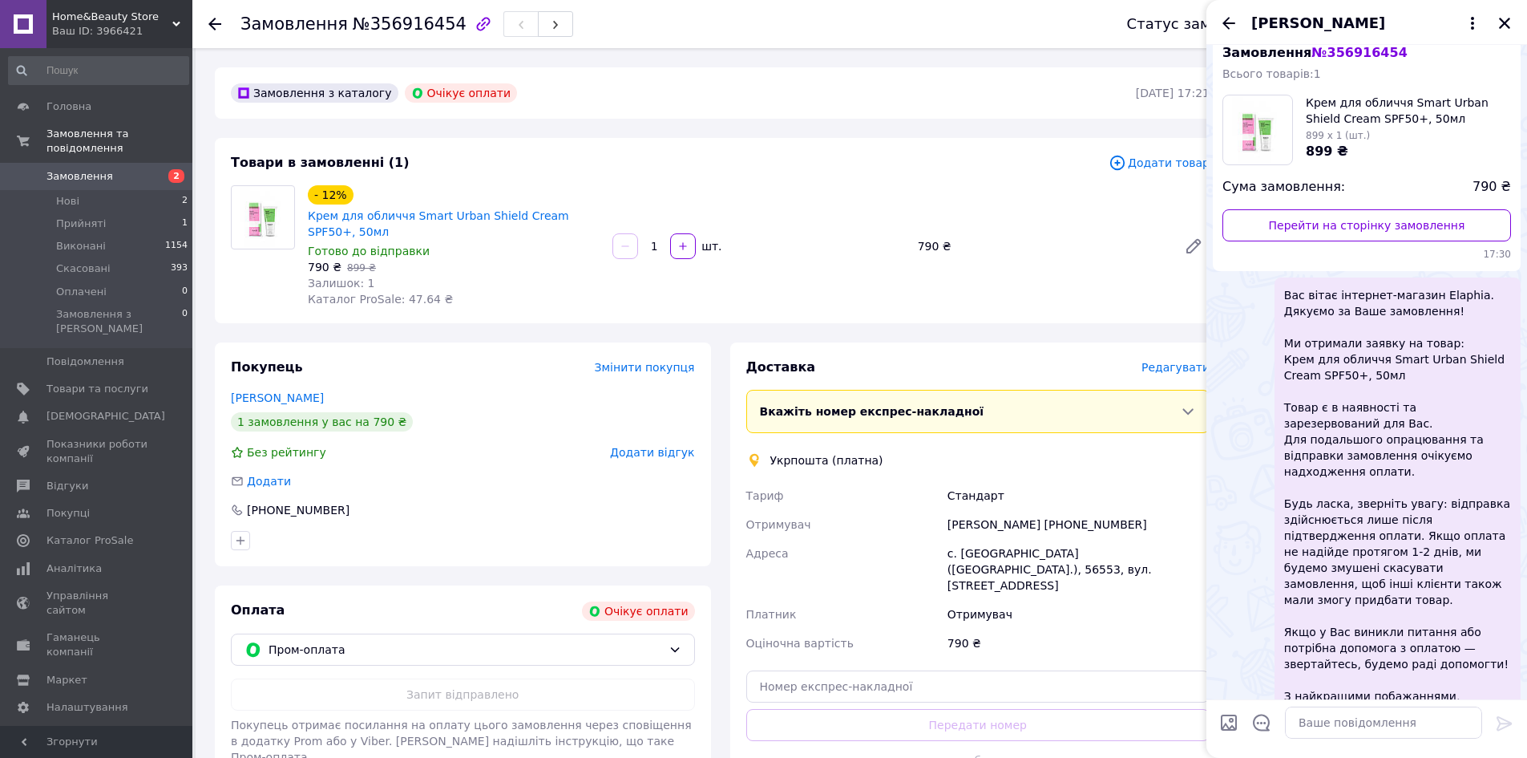
scroll to position [90, 0]
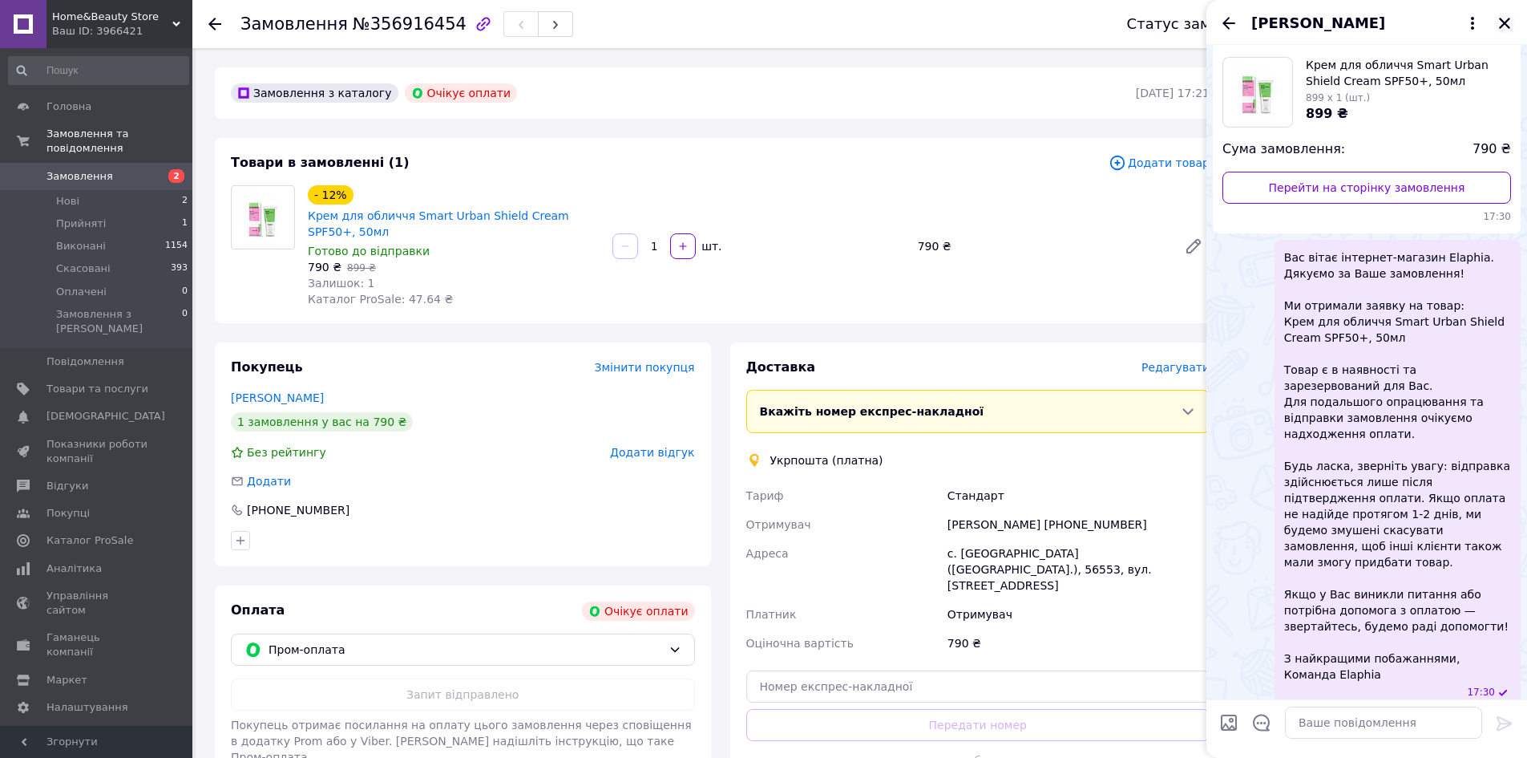
click at [1506, 25] on icon "Закрити" at bounding box center [1504, 23] width 11 height 11
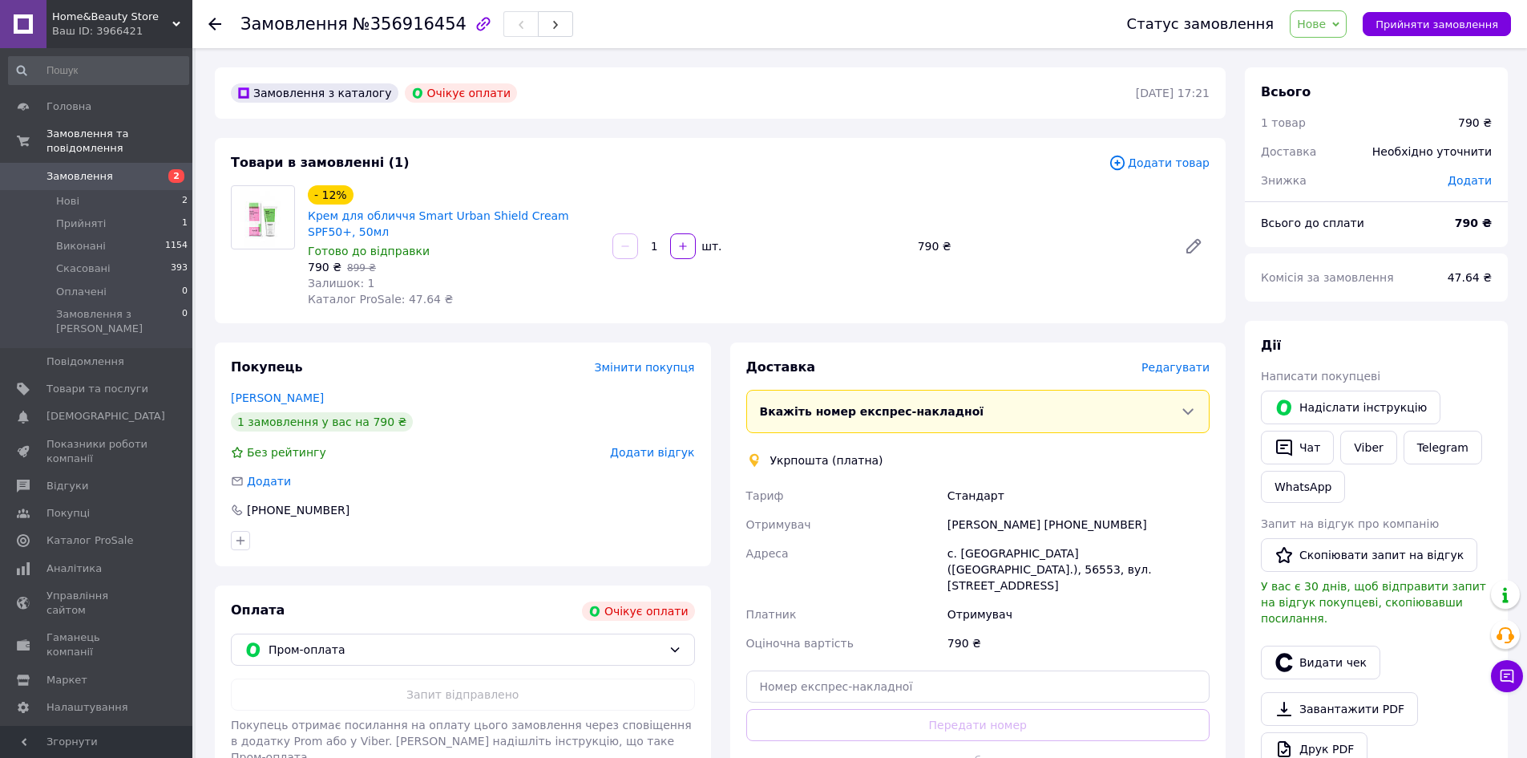
click at [87, 169] on span "Замовлення" at bounding box center [79, 176] width 67 height 14
